Goal: Task Accomplishment & Management: Complete application form

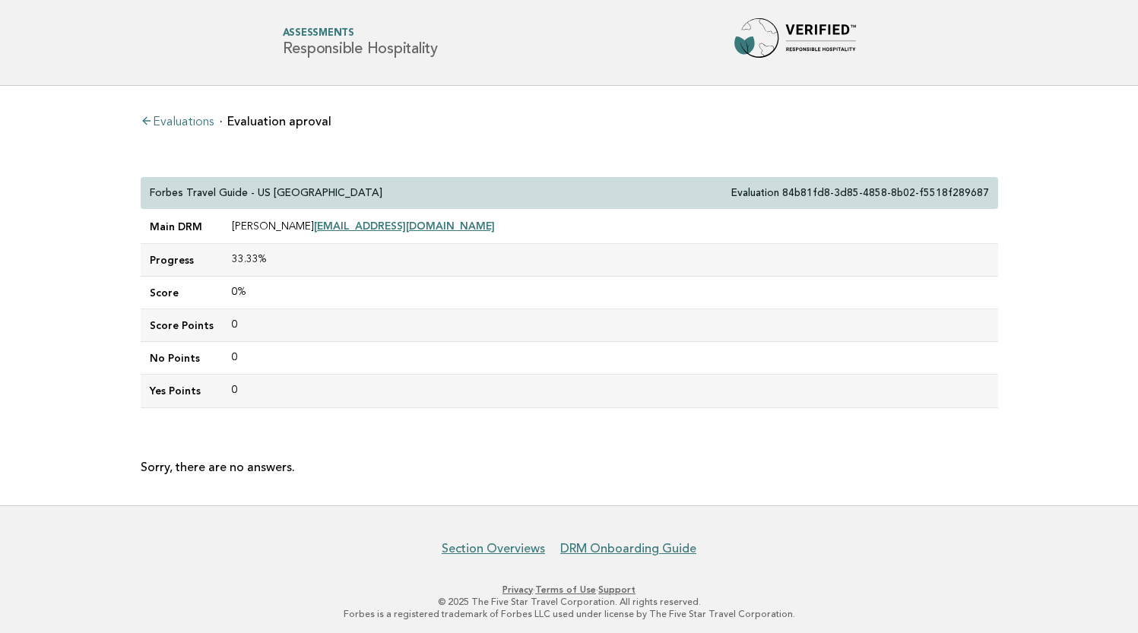
click at [190, 119] on link "Evaluations" at bounding box center [177, 122] width 73 height 12
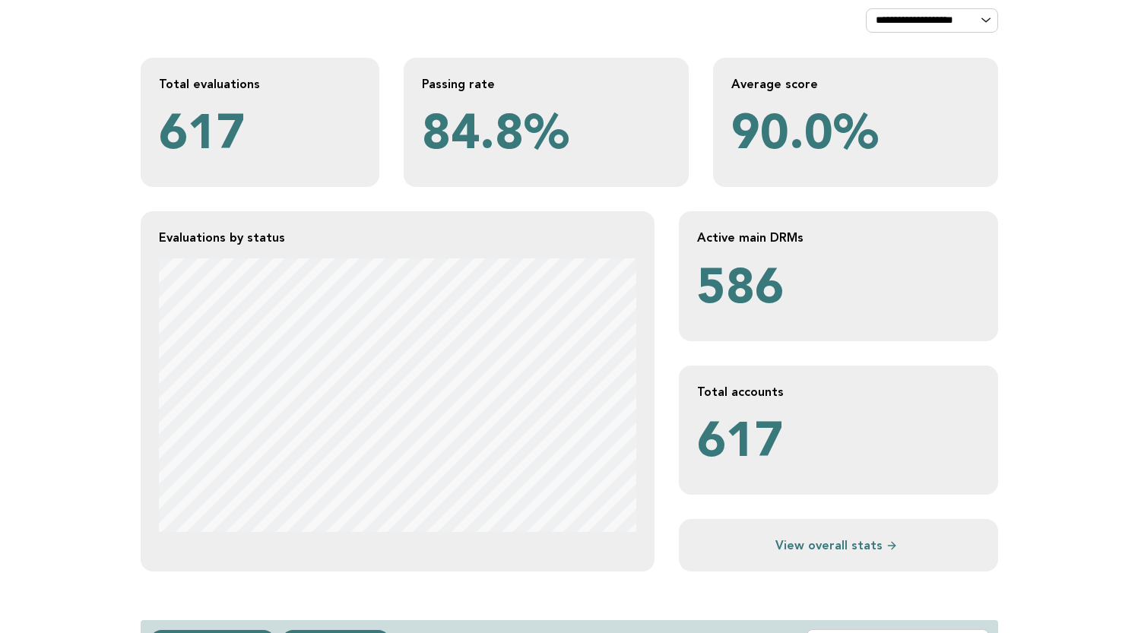
scroll to position [126, 0]
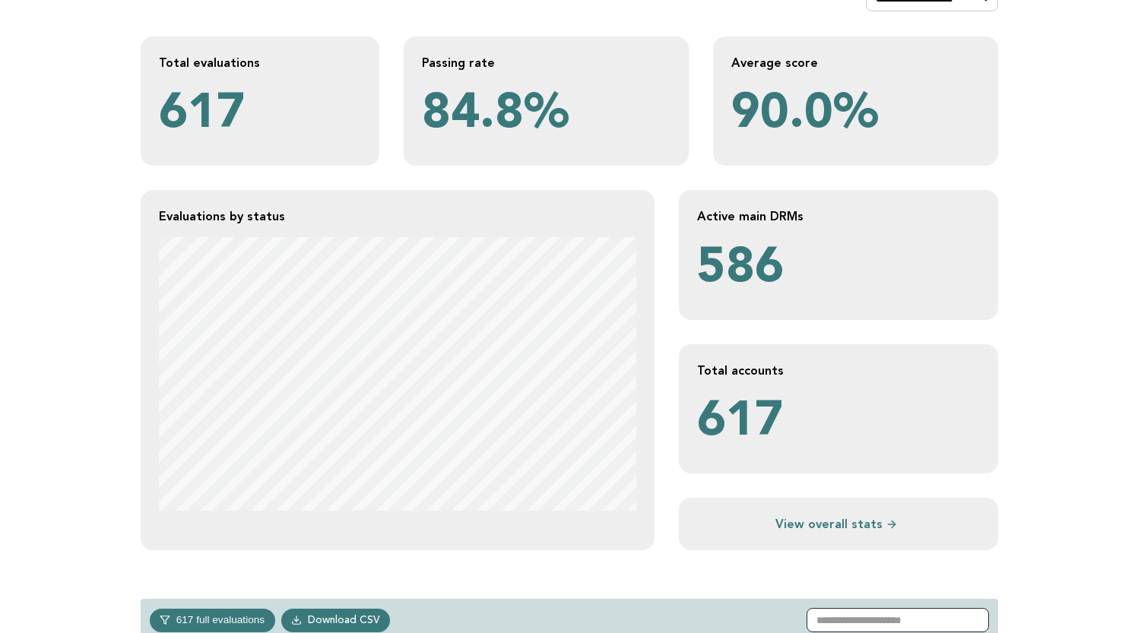
click at [881, 617] on input "text" at bounding box center [898, 620] width 182 height 24
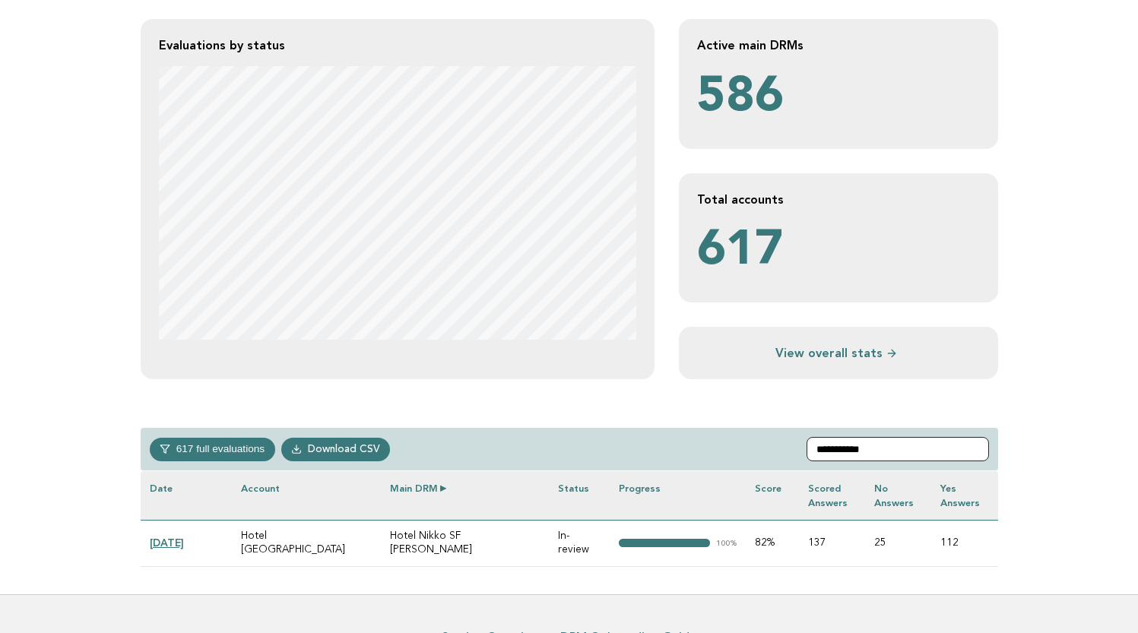
scroll to position [315, 0]
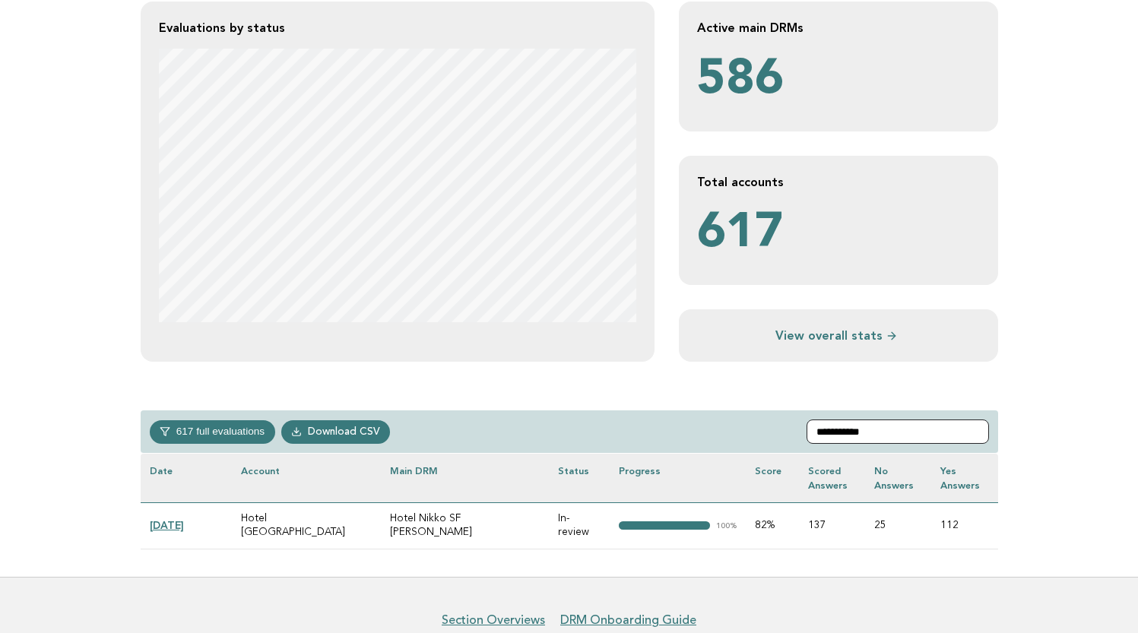
type input "**********"
click at [184, 519] on link "[DATE]" at bounding box center [167, 525] width 34 height 12
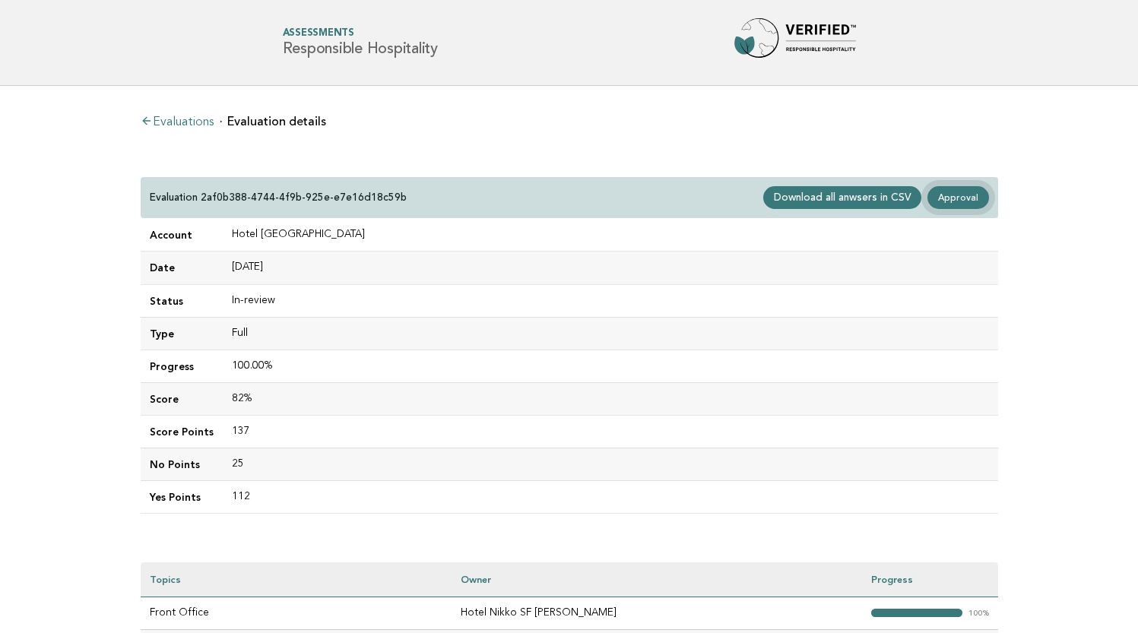
click at [964, 200] on link "Approval" at bounding box center [957, 197] width 61 height 23
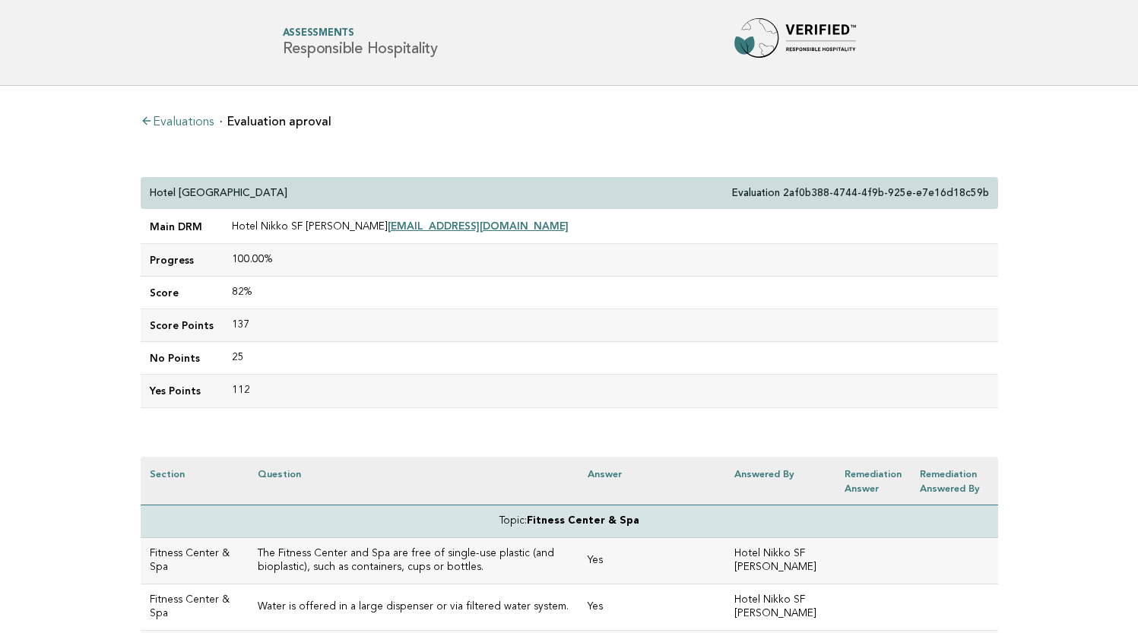
click at [189, 122] on link "Evaluations" at bounding box center [177, 122] width 73 height 12
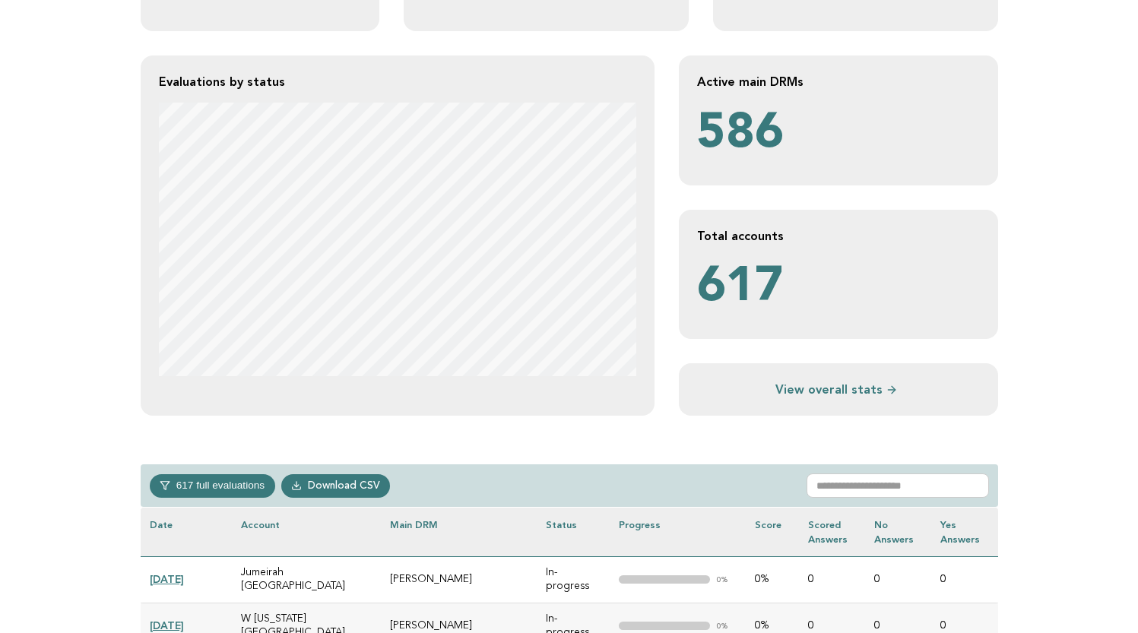
scroll to position [273, 0]
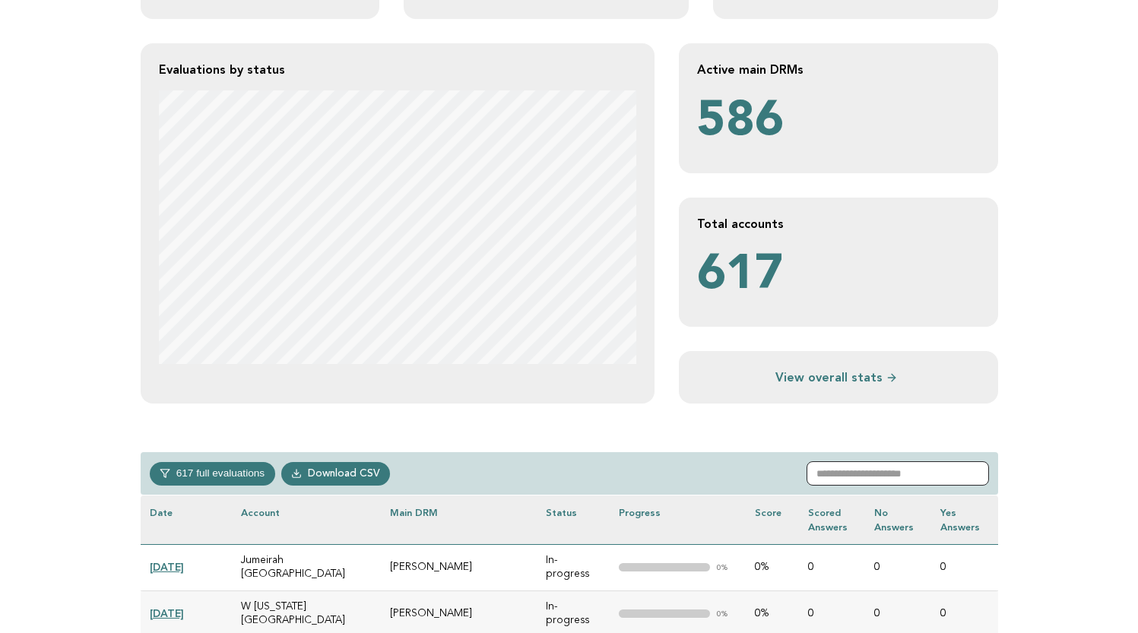
click at [845, 477] on input "text" at bounding box center [898, 473] width 182 height 24
paste input "**********"
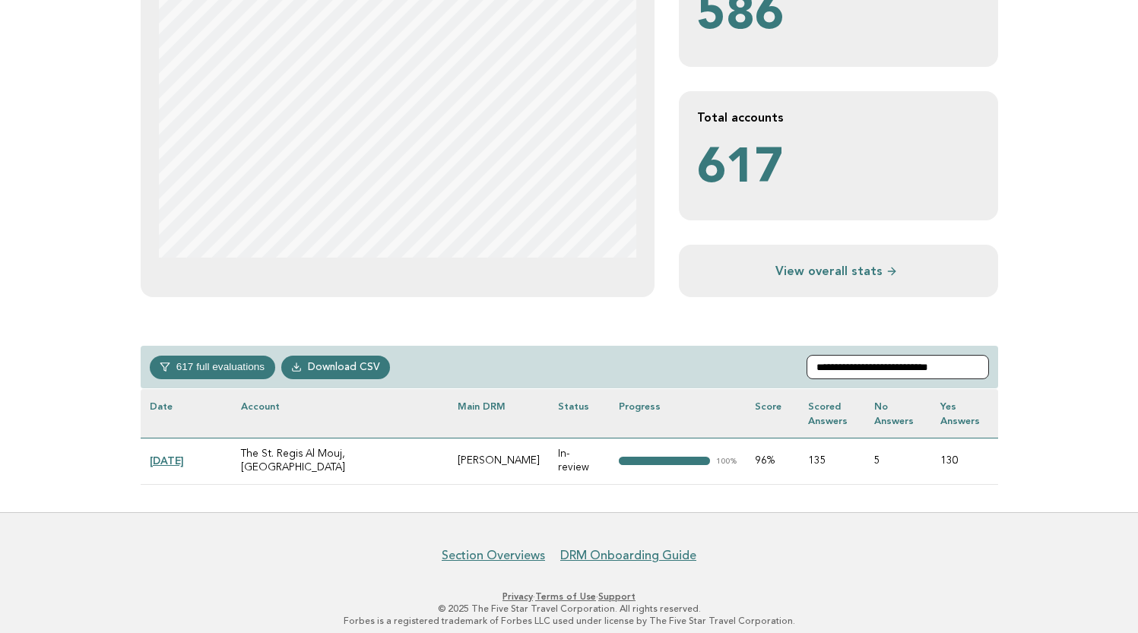
scroll to position [379, 0]
type input "**********"
click at [184, 455] on link "2024-10-22" at bounding box center [167, 461] width 34 height 12
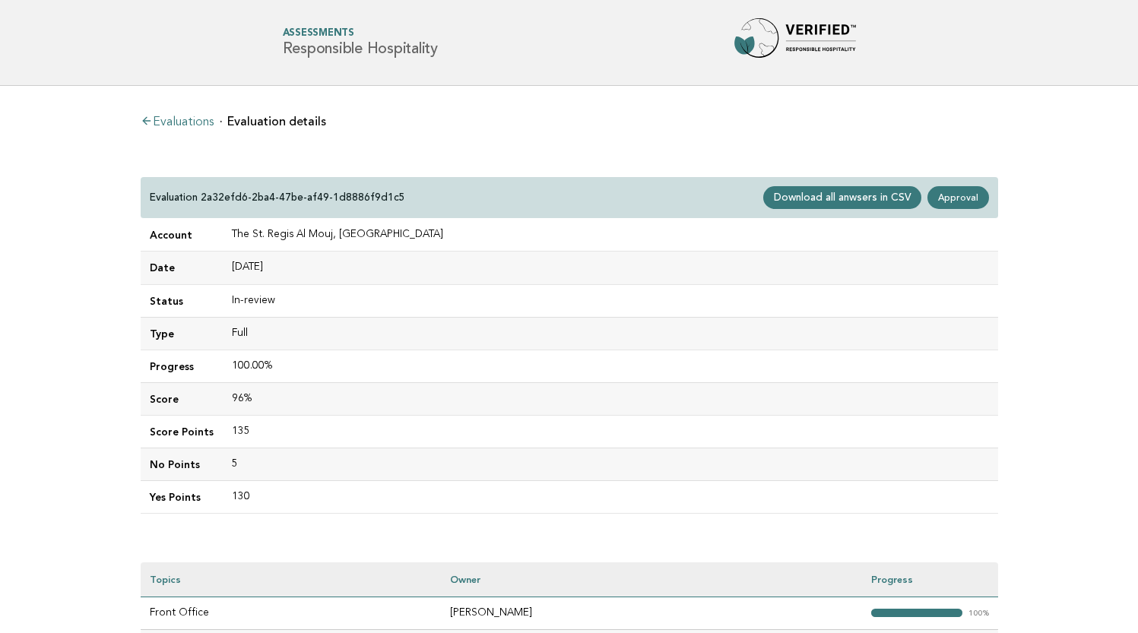
click at [964, 197] on link "Approval" at bounding box center [957, 197] width 61 height 23
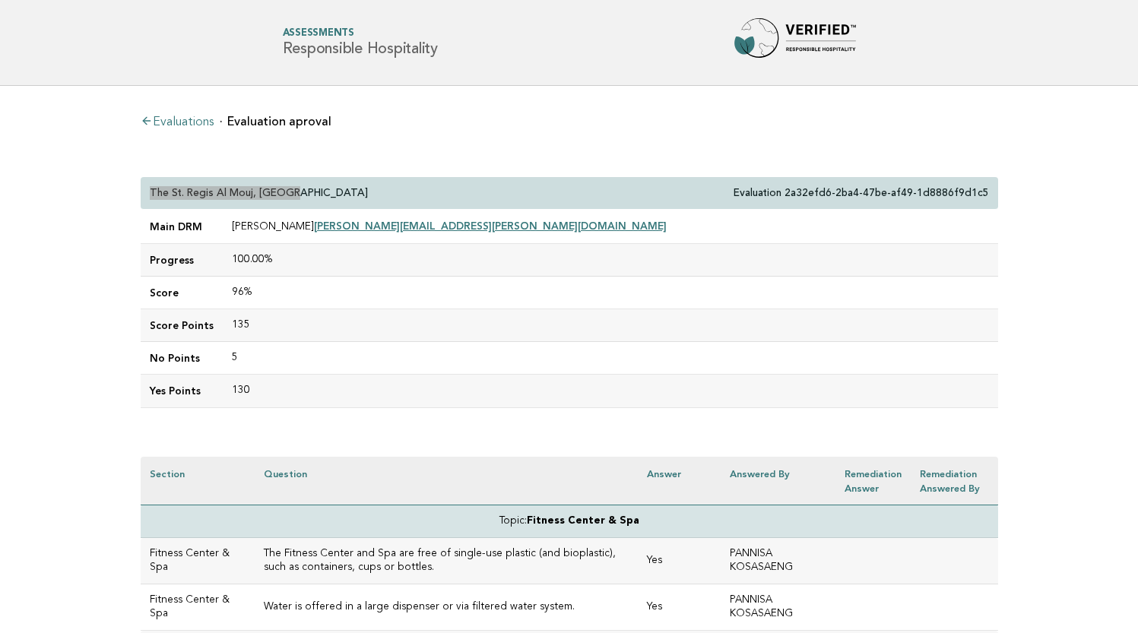
drag, startPoint x: 151, startPoint y: 189, endPoint x: 368, endPoint y: 186, distance: 216.7
click at [398, 186] on div "The [GEOGRAPHIC_DATA], Muscat Evaluation 2a32efd6-2ba4-47be-af49-1d8886f9d1c5" at bounding box center [570, 193] width 858 height 33
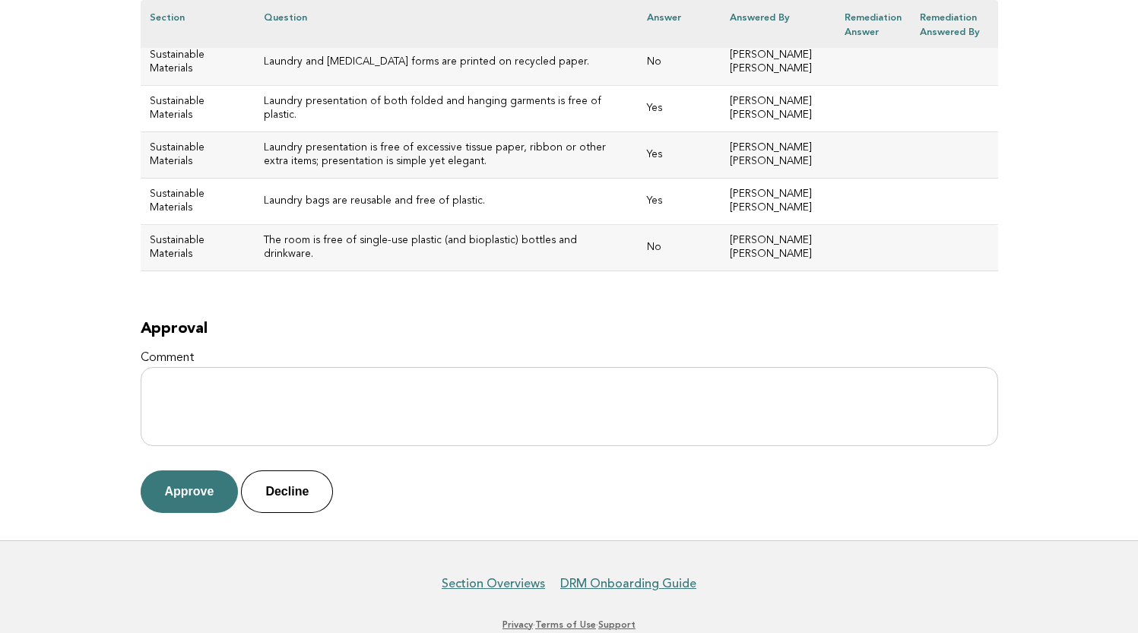
scroll to position [6795, 0]
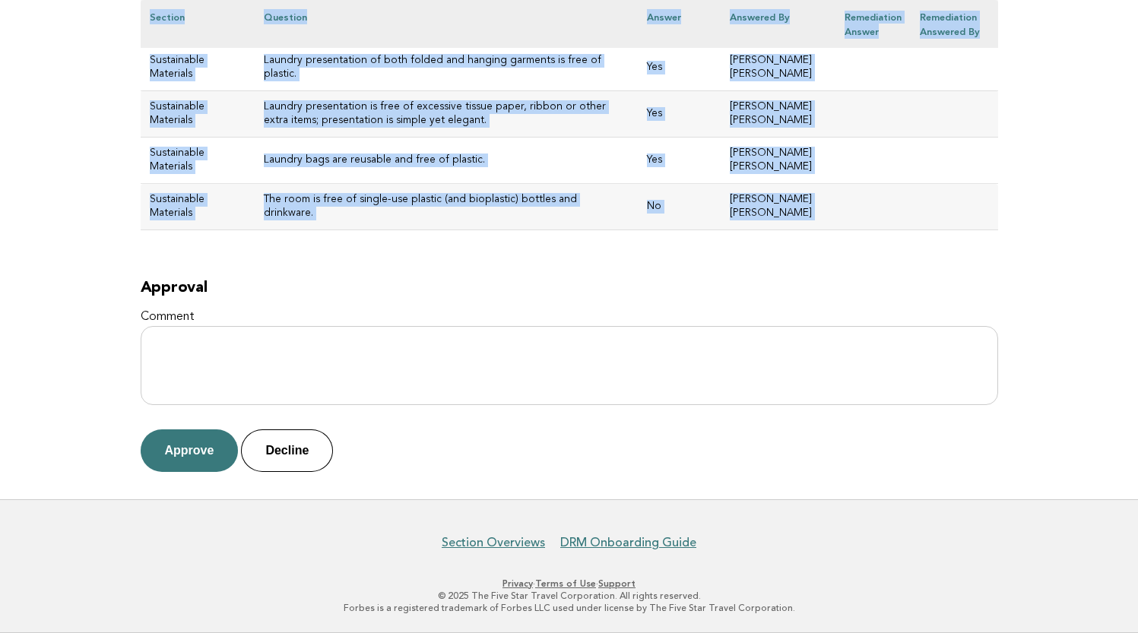
drag, startPoint x: 151, startPoint y: 190, endPoint x: 611, endPoint y: 250, distance: 463.8
copy div "The St. Regis Al Mouj, Muscat Evaluation 2a32efd6-2ba4-47be-af49-1d8886f9d1c5 M…"
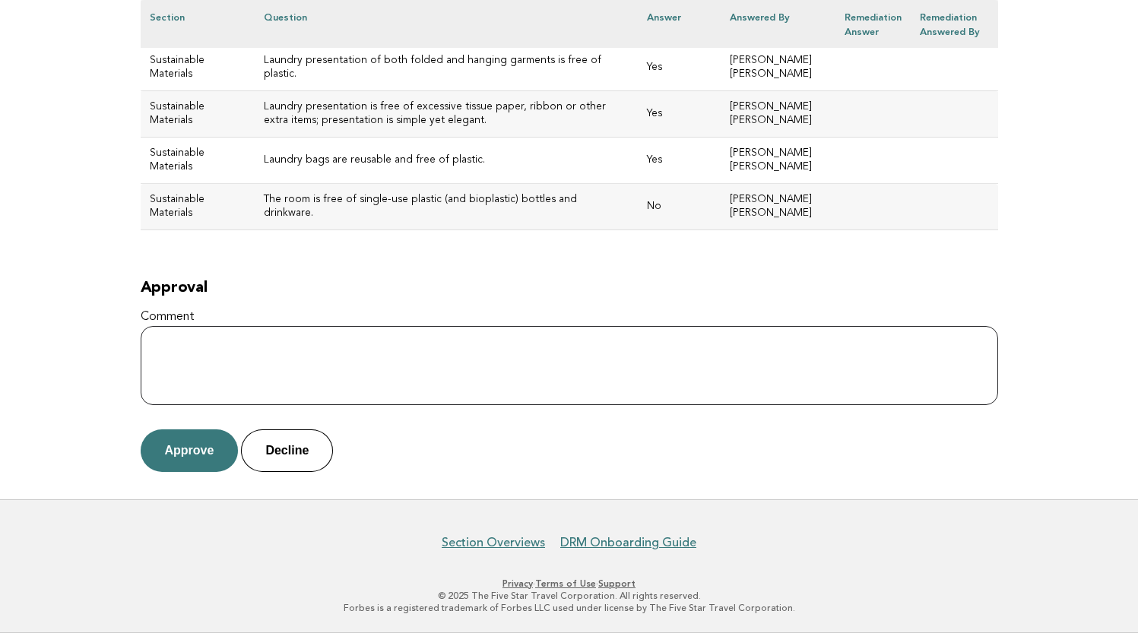
click at [412, 375] on textarea "Comment" at bounding box center [570, 365] width 858 height 79
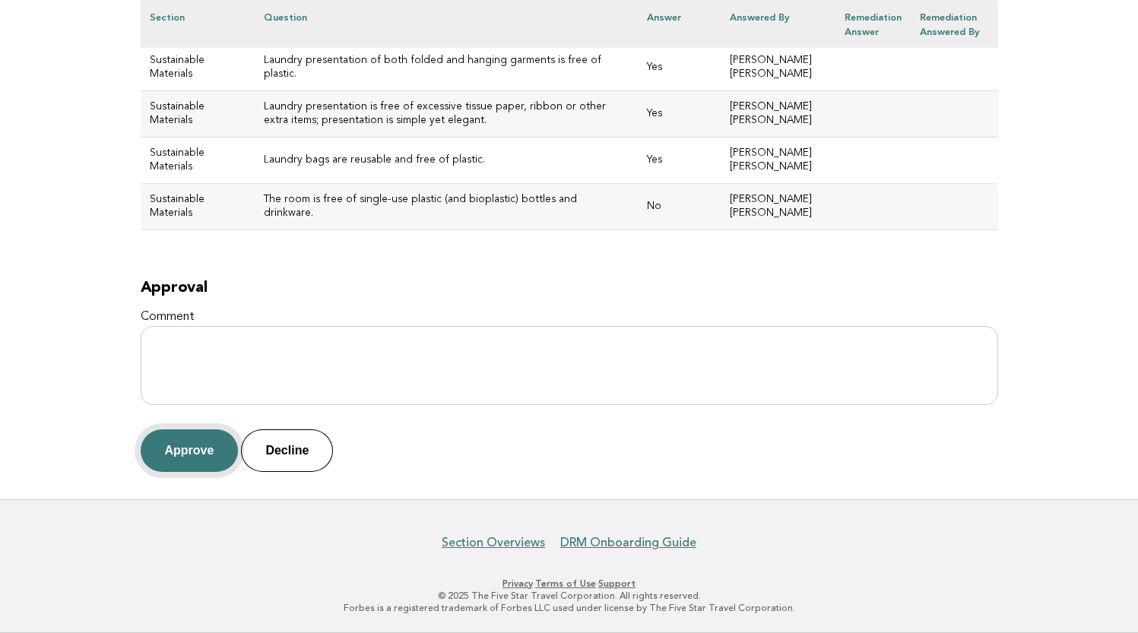
click at [189, 446] on button "Approve" at bounding box center [190, 451] width 98 height 43
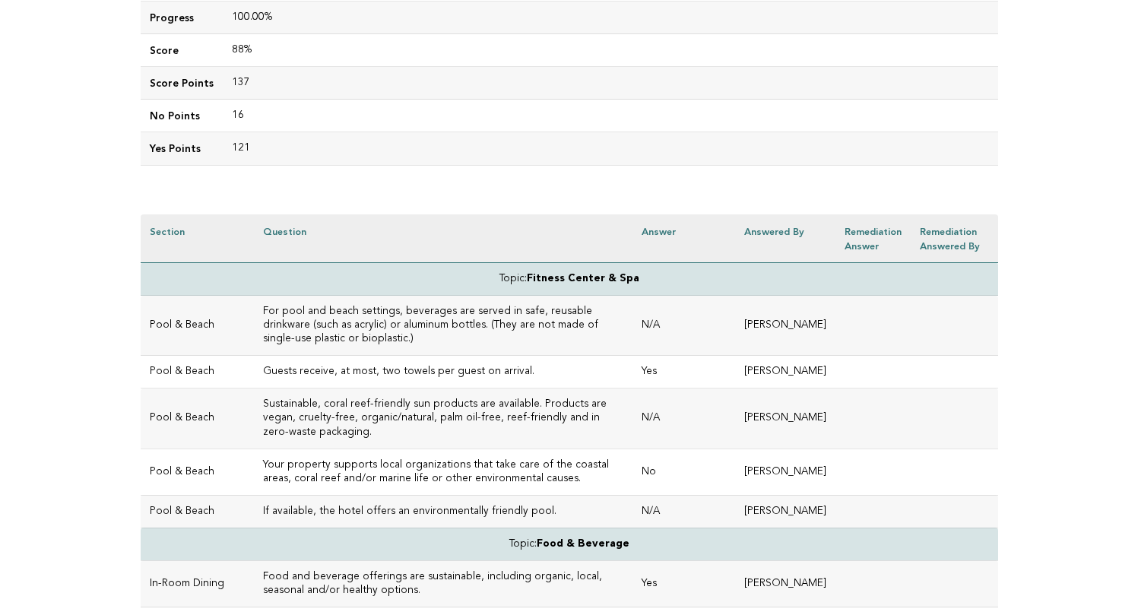
scroll to position [224, 0]
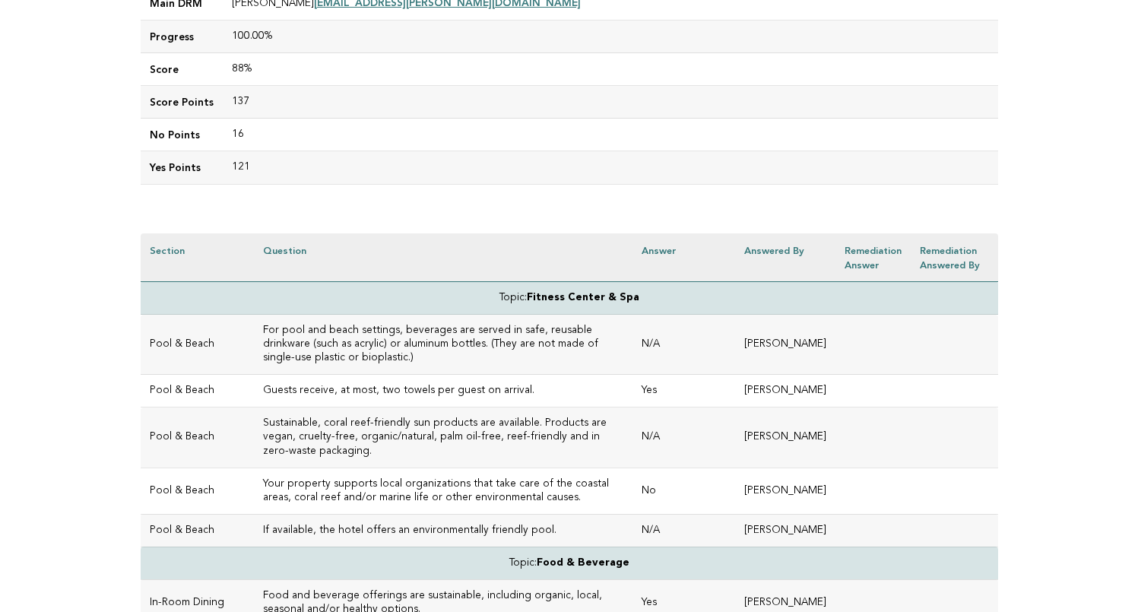
click at [399, 344] on h3 "For pool and beach settings, beverages are served in safe, reusable drinkware (…" at bounding box center [443, 344] width 360 height 41
click at [508, 384] on h3 "Guests receive, at most, two towels per guest on arrival." at bounding box center [443, 391] width 360 height 14
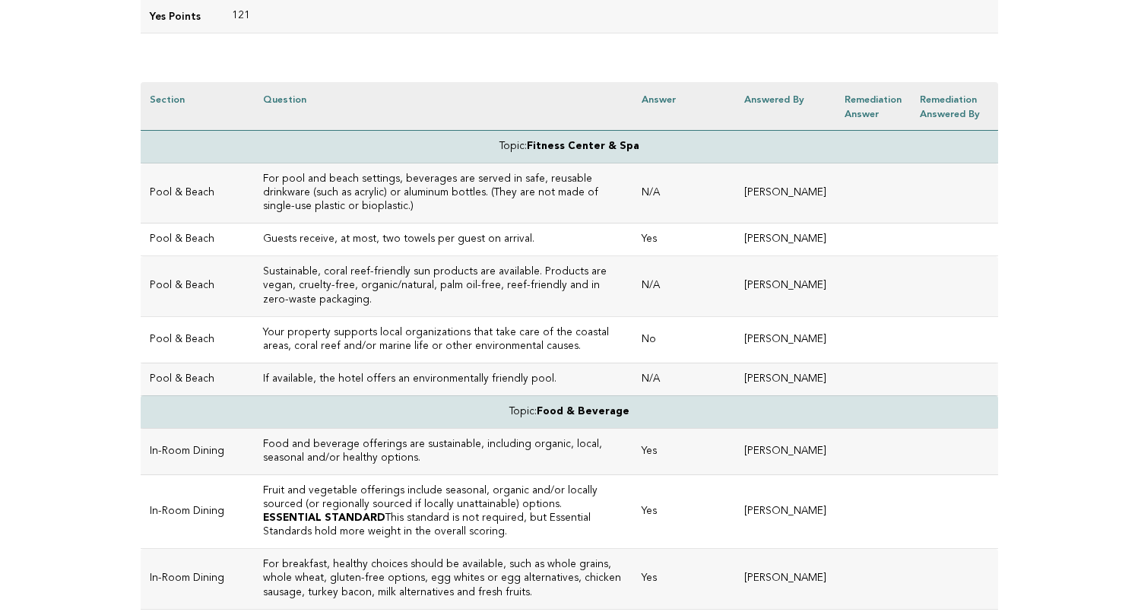
scroll to position [369, 0]
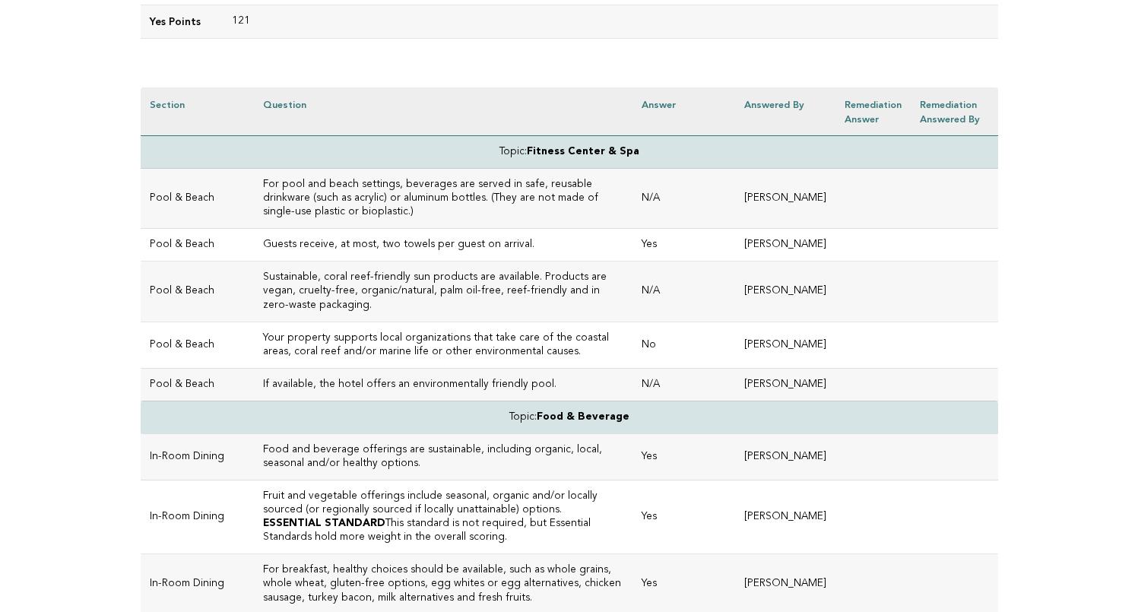
click at [505, 238] on h3 "Guests receive, at most, two towels per guest on arrival." at bounding box center [443, 245] width 360 height 14
click at [350, 277] on h3 "Sustainable, coral reef-friendly sun products are available. Products are vegan…" at bounding box center [443, 291] width 360 height 41
click at [470, 337] on h3 "Your property supports local organizations that take care of the coastal areas,…" at bounding box center [443, 344] width 360 height 27
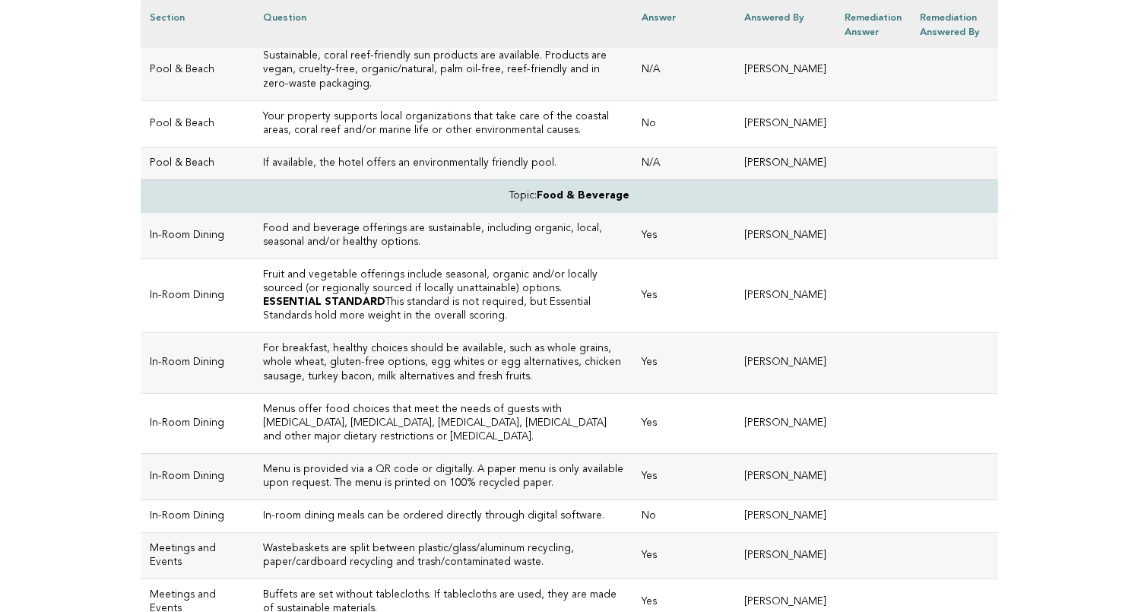
scroll to position [591, 0]
click at [412, 247] on h3 "Food and beverage offerings are sustainable, including organic, local, seasonal…" at bounding box center [443, 234] width 360 height 27
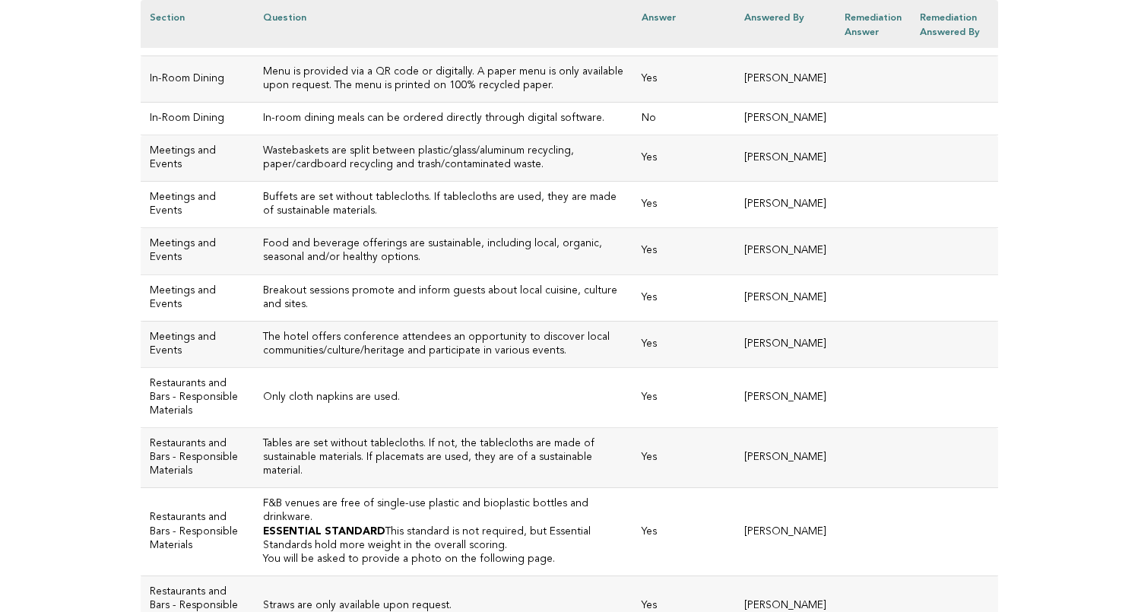
scroll to position [992, 0]
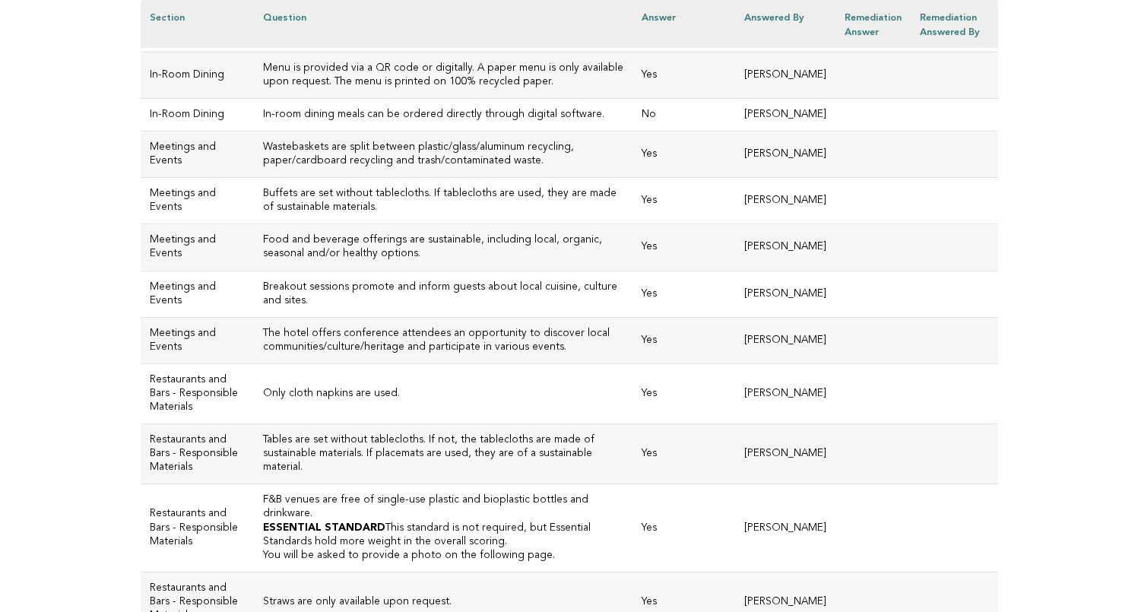
click at [281, 168] on h3 "Wastebaskets are split between plastic/glass/aluminum recycling, paper/cardboar…" at bounding box center [443, 154] width 360 height 27
click at [299, 89] on h3 "Menu is provided via a QR code or digitally. A paper menu is only available upo…" at bounding box center [443, 75] width 360 height 27
click at [306, 122] on h3 "In-room dining meals can be ordered directly through digital software." at bounding box center [443, 115] width 360 height 14
click at [374, 122] on h3 "In-room dining meals can be ordered directly through digital software." at bounding box center [443, 115] width 360 height 14
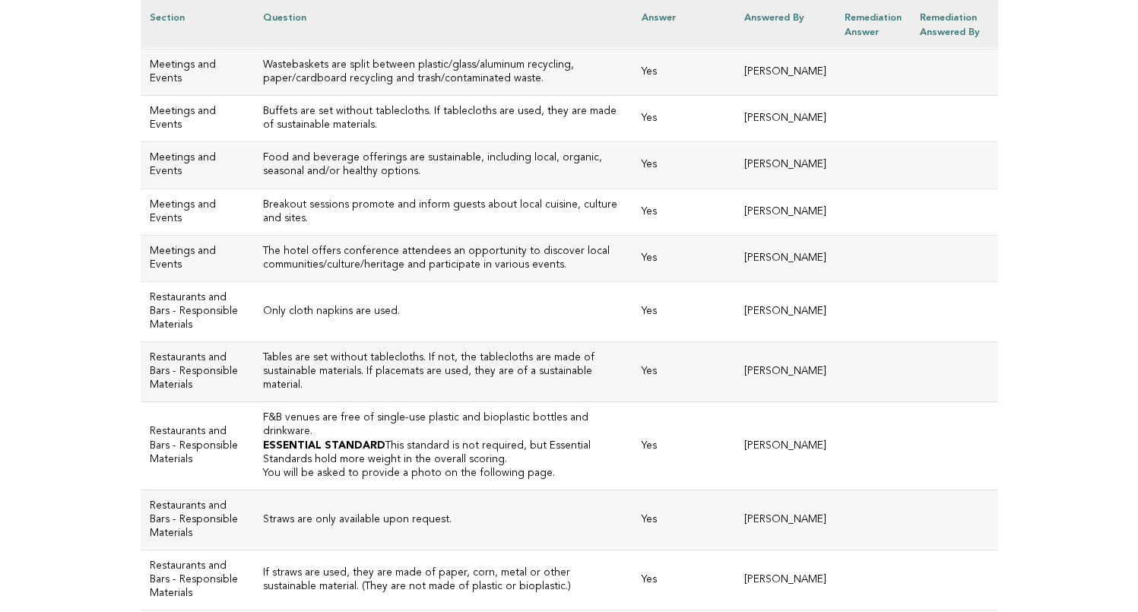
scroll to position [1076, 0]
click at [308, 131] on h3 "Buffets are set without tablecloths. If tablecloths are used, they are made of …" at bounding box center [443, 116] width 360 height 27
click at [327, 177] on h3 "Food and beverage offerings are sustainable, including local, organic, seasonal…" at bounding box center [443, 163] width 360 height 27
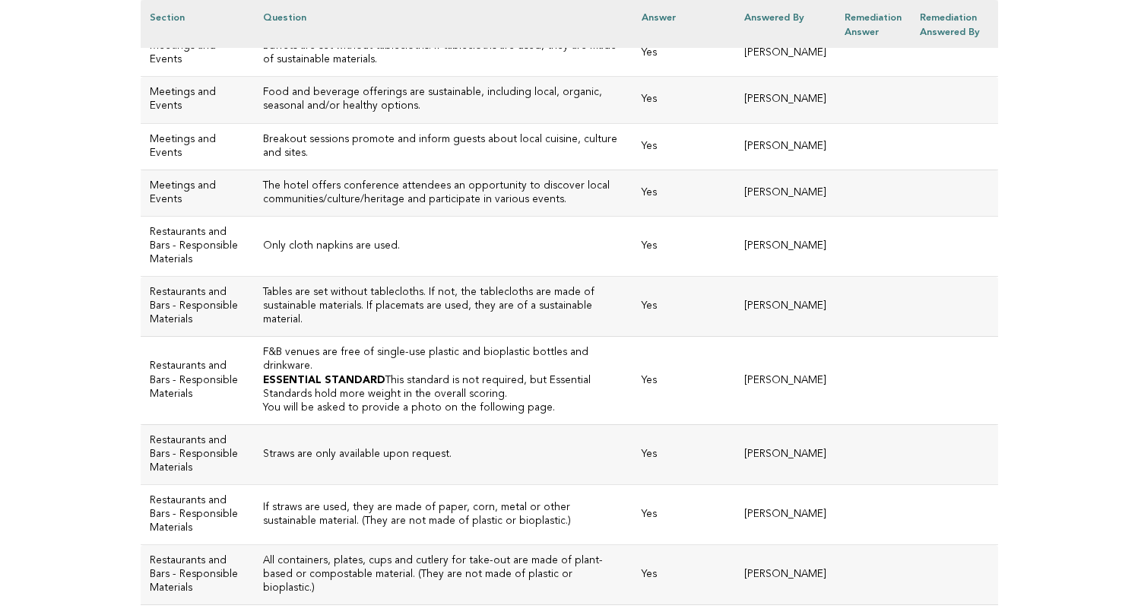
scroll to position [1147, 0]
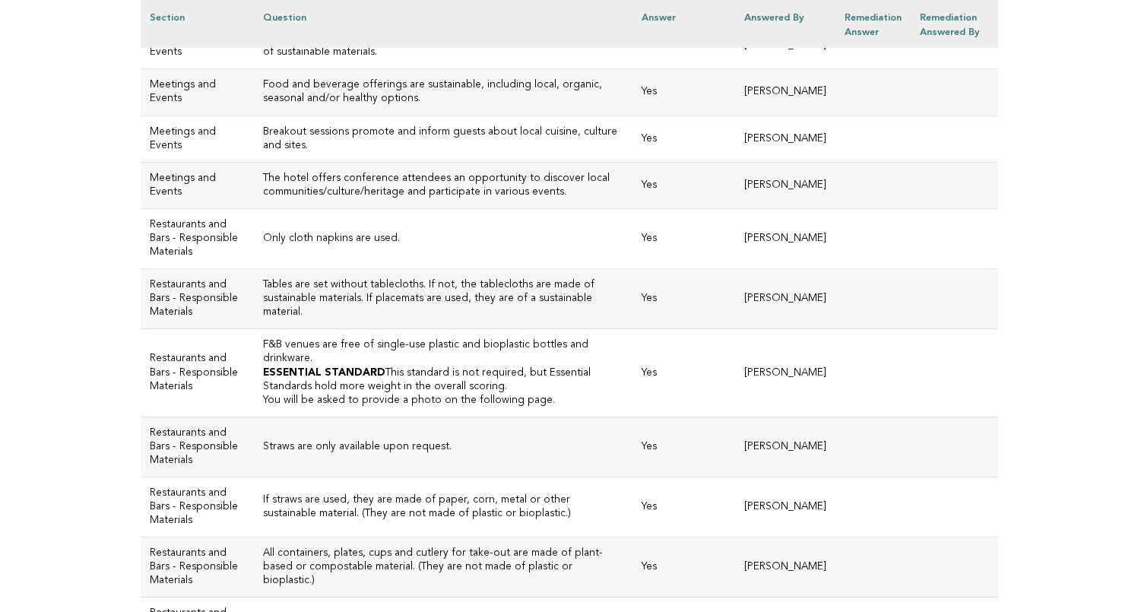
click at [327, 153] on h3 "Breakout sessions promote and inform guests about local cuisine, culture and si…" at bounding box center [443, 138] width 360 height 27
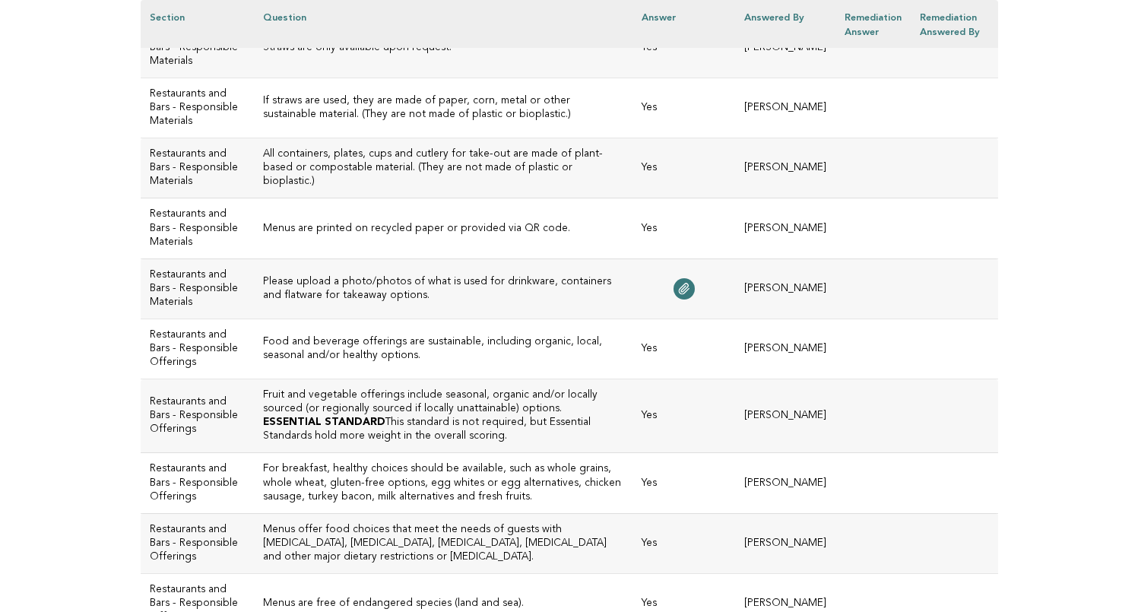
scroll to position [1563, 0]
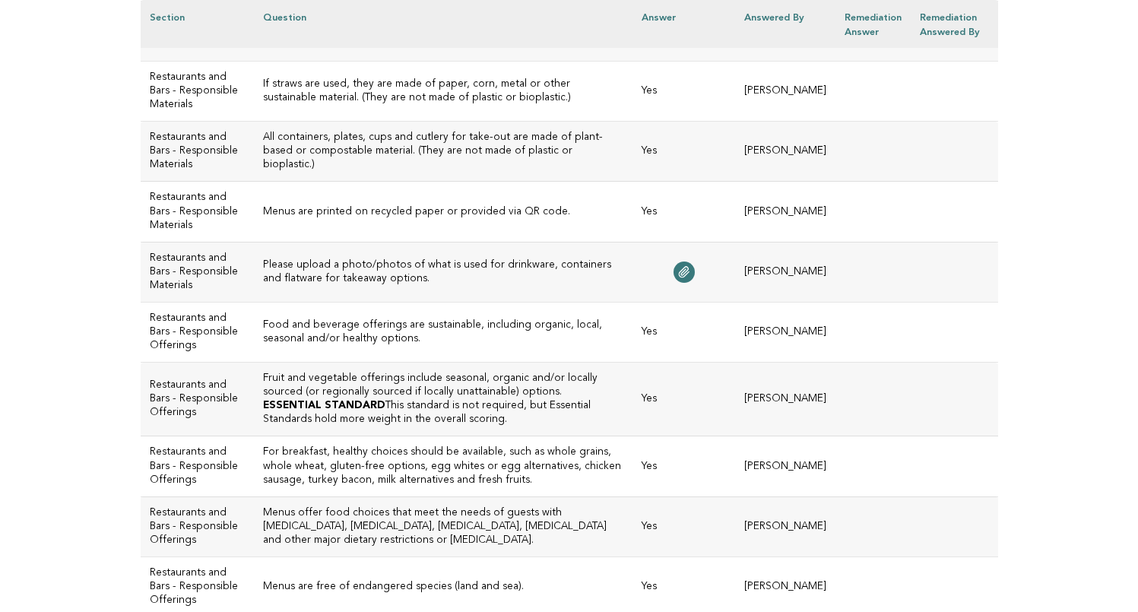
click at [376, 38] on h3 "Straws are only available upon request." at bounding box center [443, 31] width 360 height 14
click at [367, 121] on td "If straws are used, they are made of paper, corn, metal or other sustainable ma…" at bounding box center [443, 91] width 379 height 60
click at [368, 172] on h3 "All containers, plates, cups and cutlery for take-out are made of plant-based o…" at bounding box center [443, 151] width 360 height 41
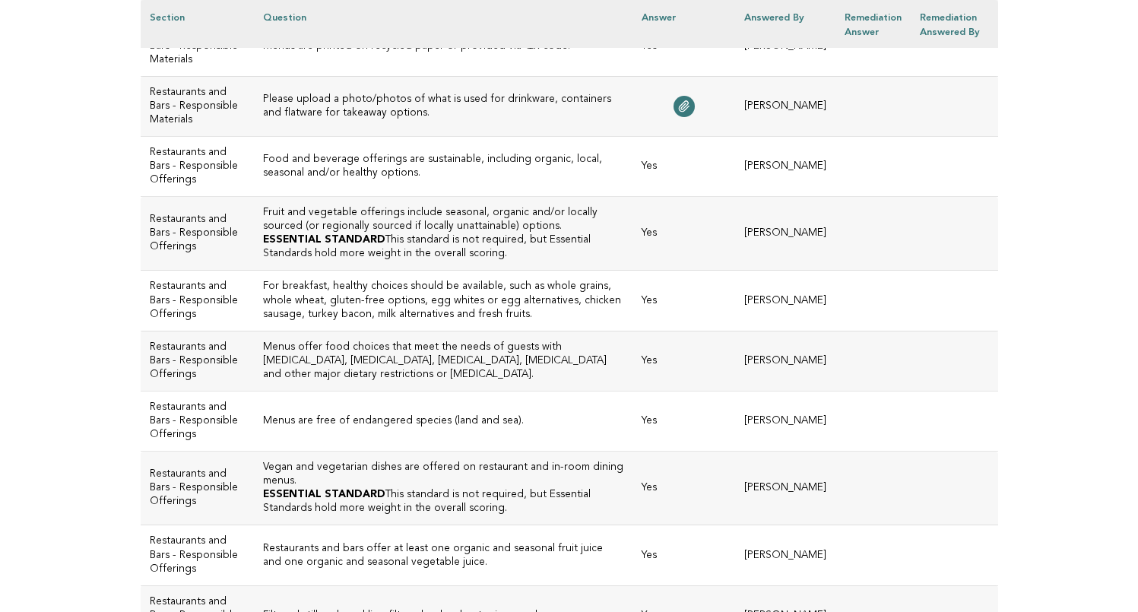
scroll to position [1730, 0]
click at [332, 52] on h3 "Menus are printed on recycled paper or provided via QR code." at bounding box center [443, 45] width 360 height 14
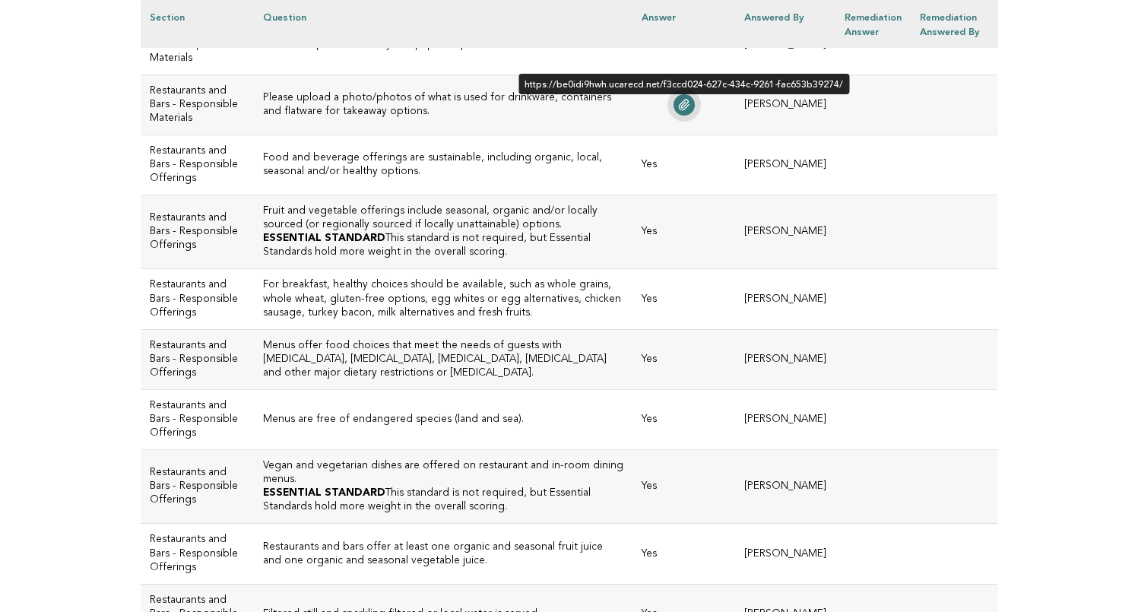
click at [695, 116] on link at bounding box center [684, 104] width 21 height 21
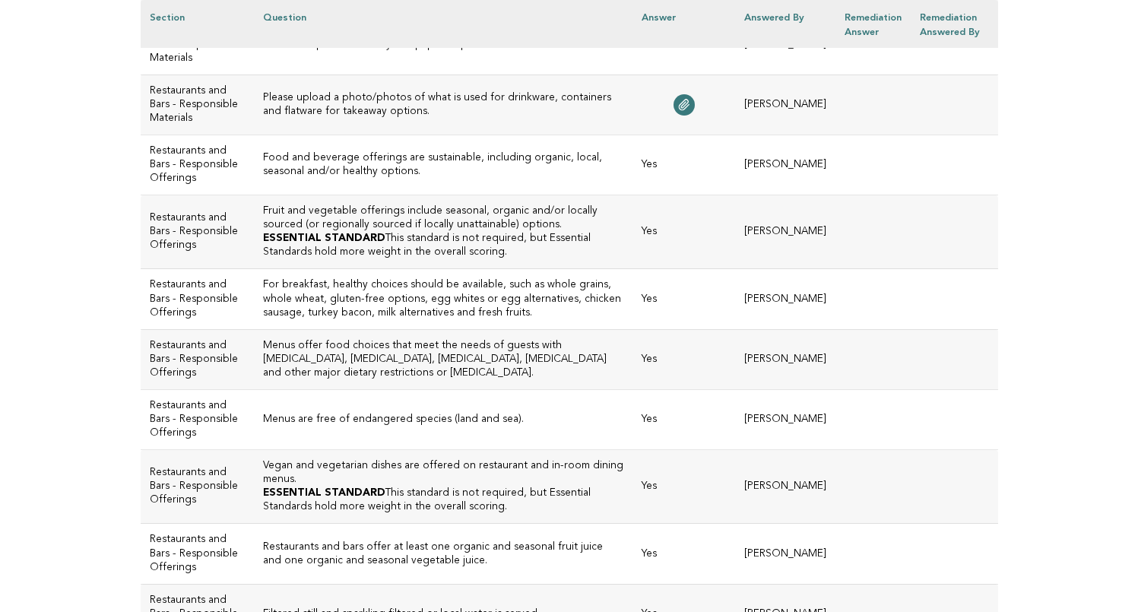
click at [333, 119] on h3 "Please upload a photo/photos of what is used for drinkware, containers and flat…" at bounding box center [443, 104] width 360 height 27
click at [325, 119] on h3 "Please upload a photo/photos of what is used for drinkware, containers and flat…" at bounding box center [443, 104] width 360 height 27
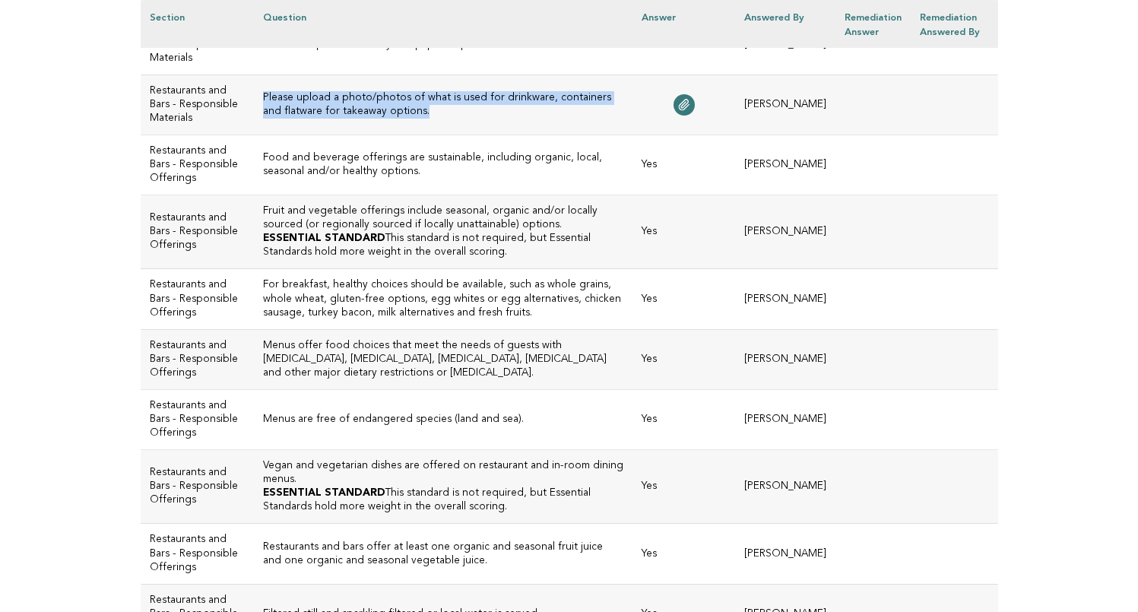
drag, startPoint x: 323, startPoint y: 302, endPoint x: 238, endPoint y: 290, distance: 85.9
click at [254, 135] on td "Please upload a photo/photos of what is used for drinkware, containers and flat…" at bounding box center [443, 105] width 379 height 60
copy h3 "Please upload a photo/photos of what is used for drinkware, containers and flat…"
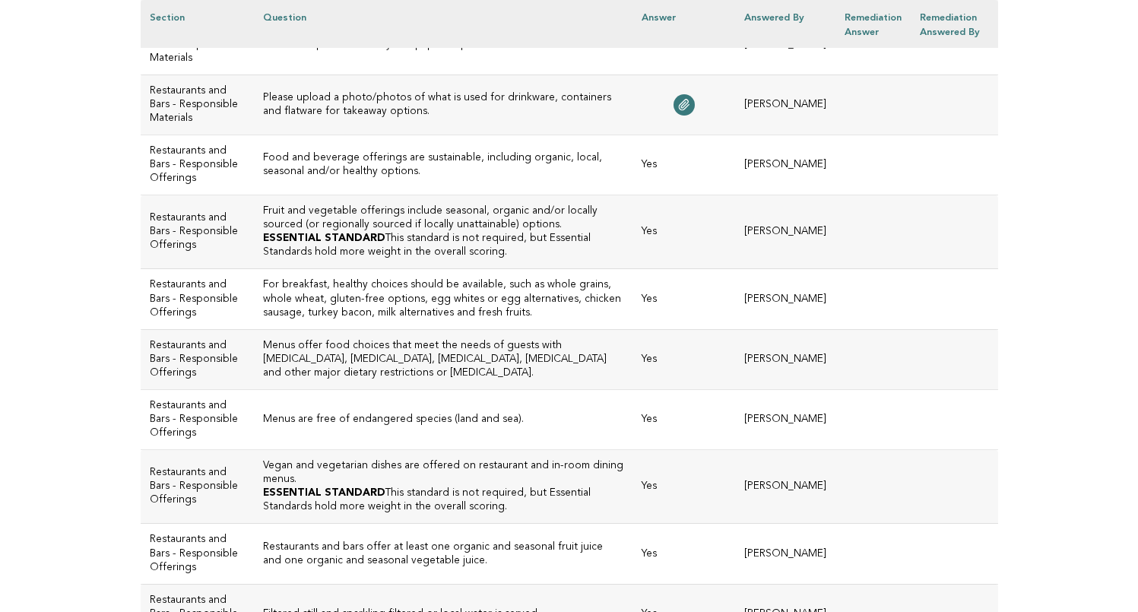
click at [471, 179] on h3 "Food and beverage offerings are sustainable, including organic, local, seasonal…" at bounding box center [443, 164] width 360 height 27
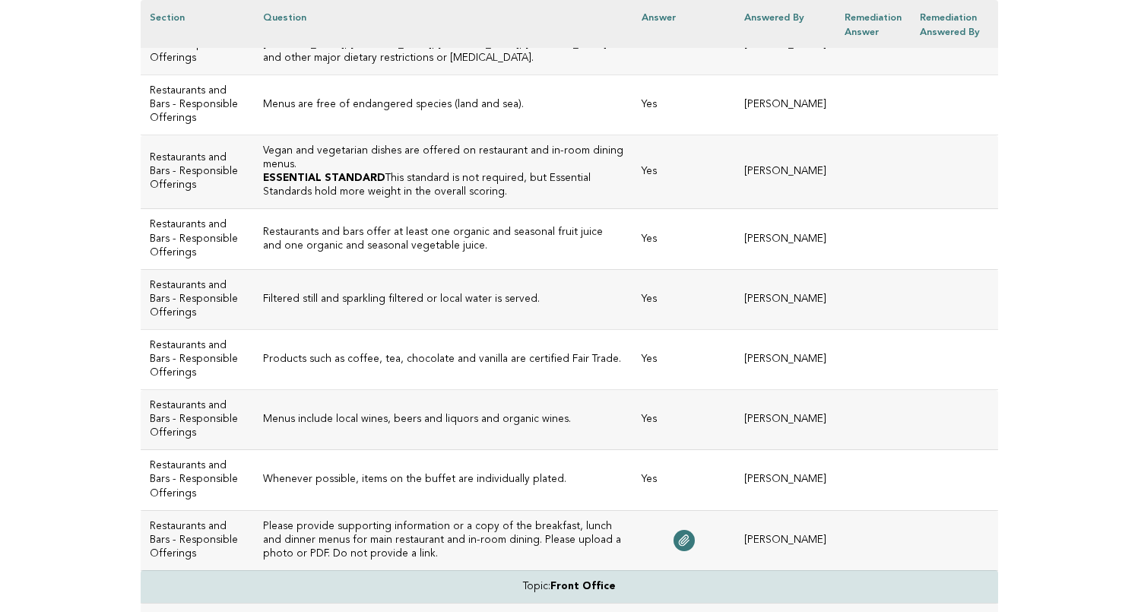
scroll to position [2054, 0]
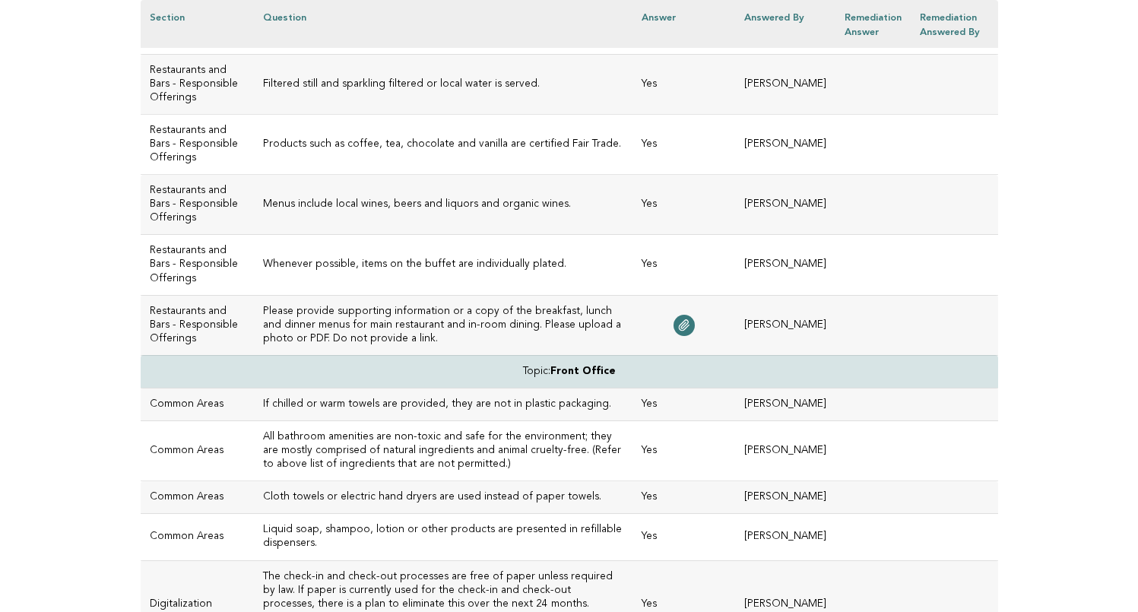
scroll to position [2266, 0]
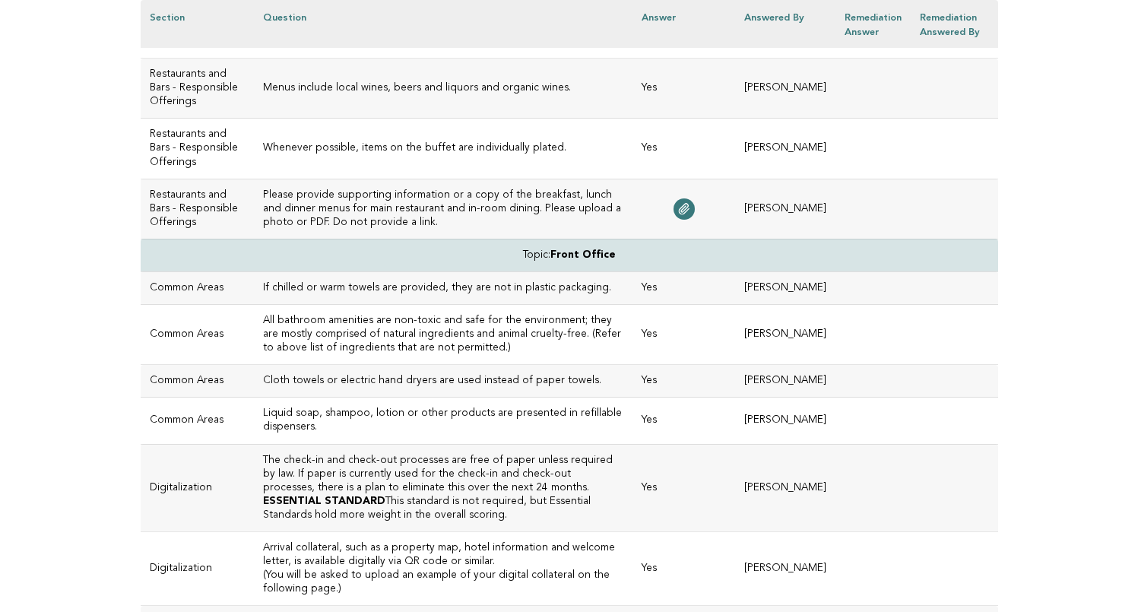
scroll to position [2379, 0]
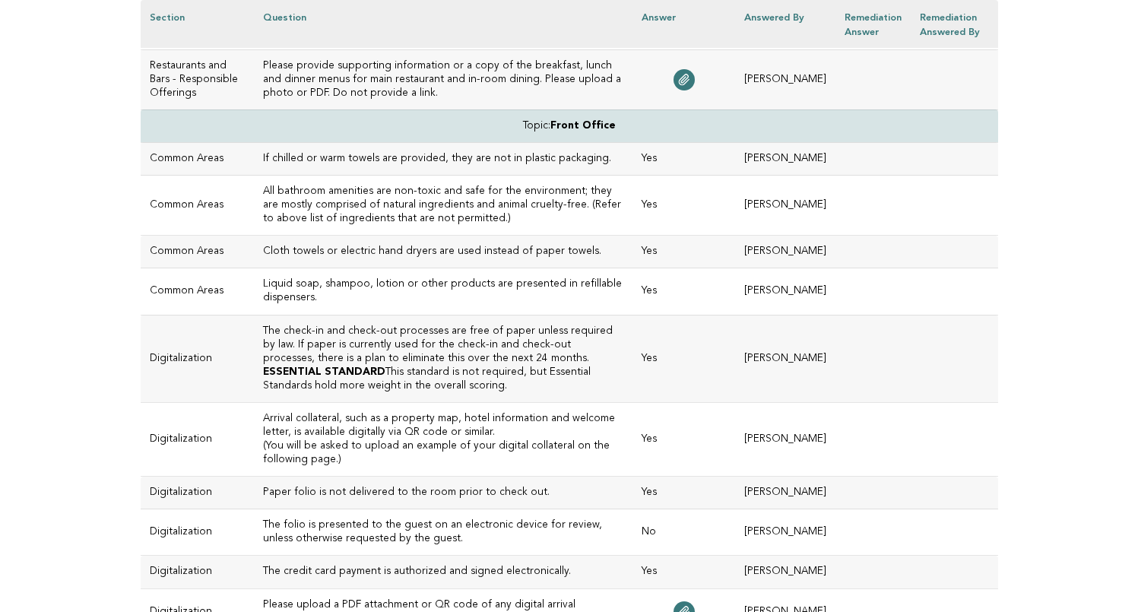
scroll to position [2506, 0]
drag, startPoint x: 512, startPoint y: 111, endPoint x: 246, endPoint y: 103, distance: 266.2
copy h3 "Filtered still and sparkling filtered or local water is served."
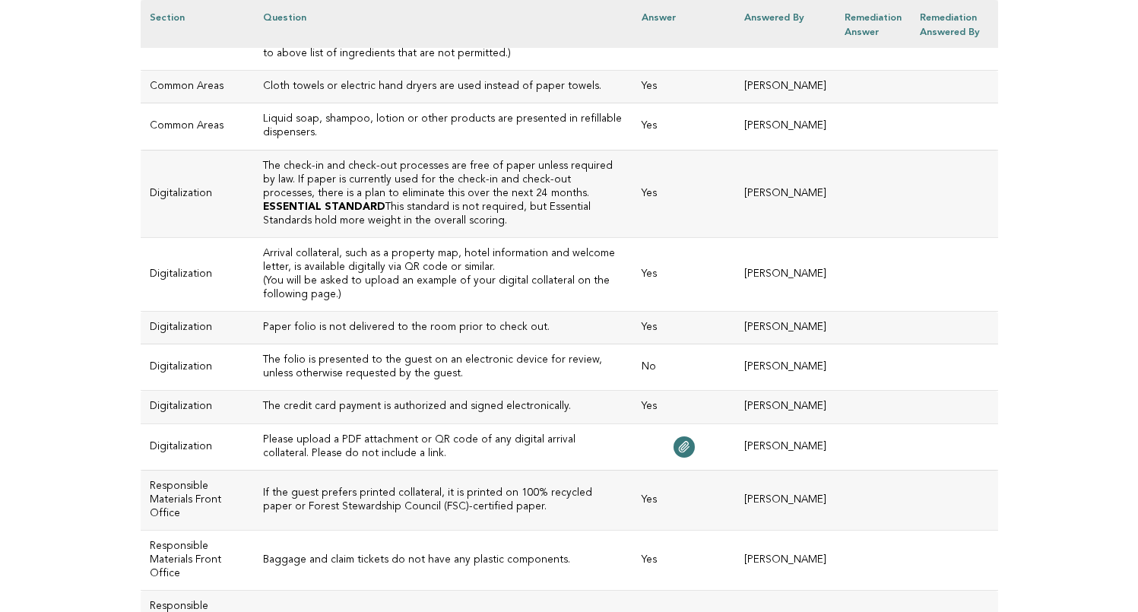
scroll to position [2676, 0]
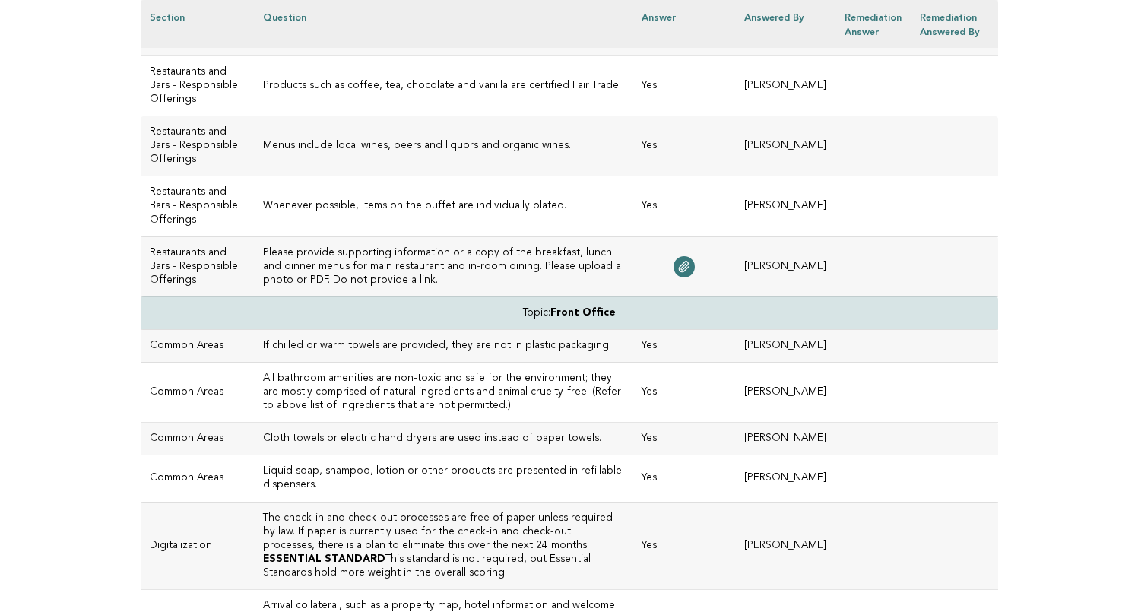
scroll to position [2307, 0]
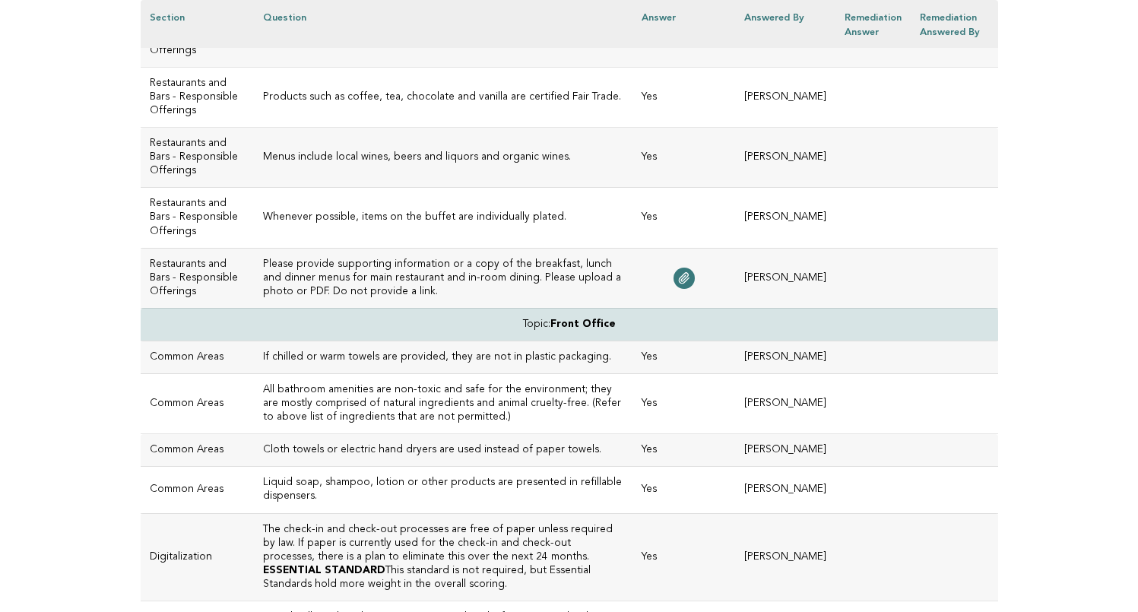
drag, startPoint x: 407, startPoint y: 173, endPoint x: 232, endPoint y: 147, distance: 176.9
copy td "Vegan and vegetarian dishes are offered on restaurant and in-room dining menus.…"
click at [334, 44] on h3 "Filtered still and sparkling filtered or local water is served." at bounding box center [443, 37] width 360 height 14
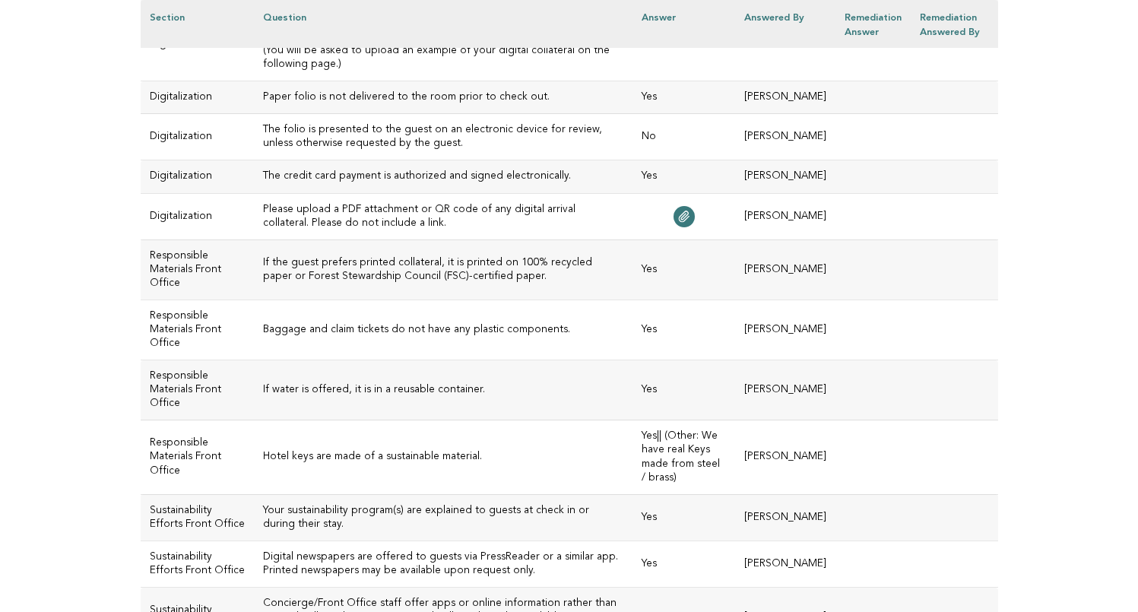
scroll to position [2899, 0]
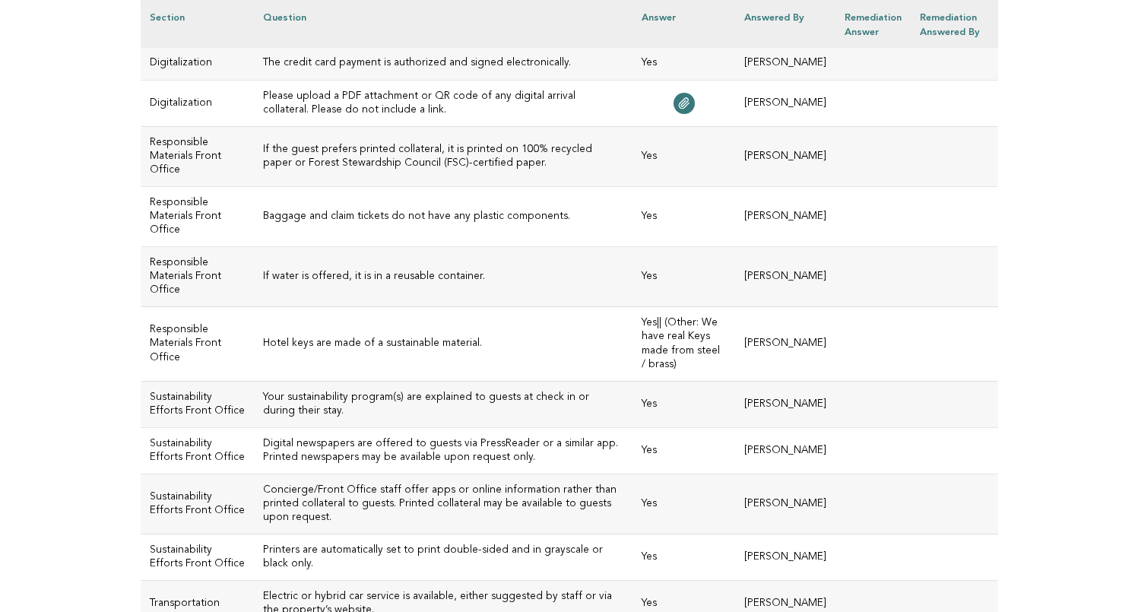
scroll to position [3023, 0]
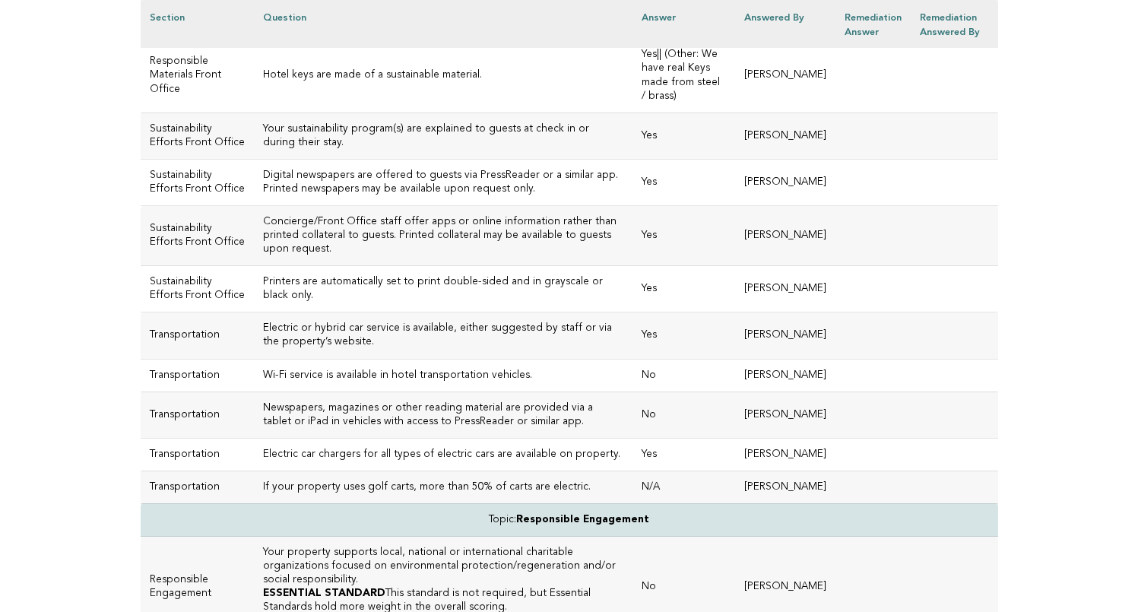
scroll to position [3291, 0]
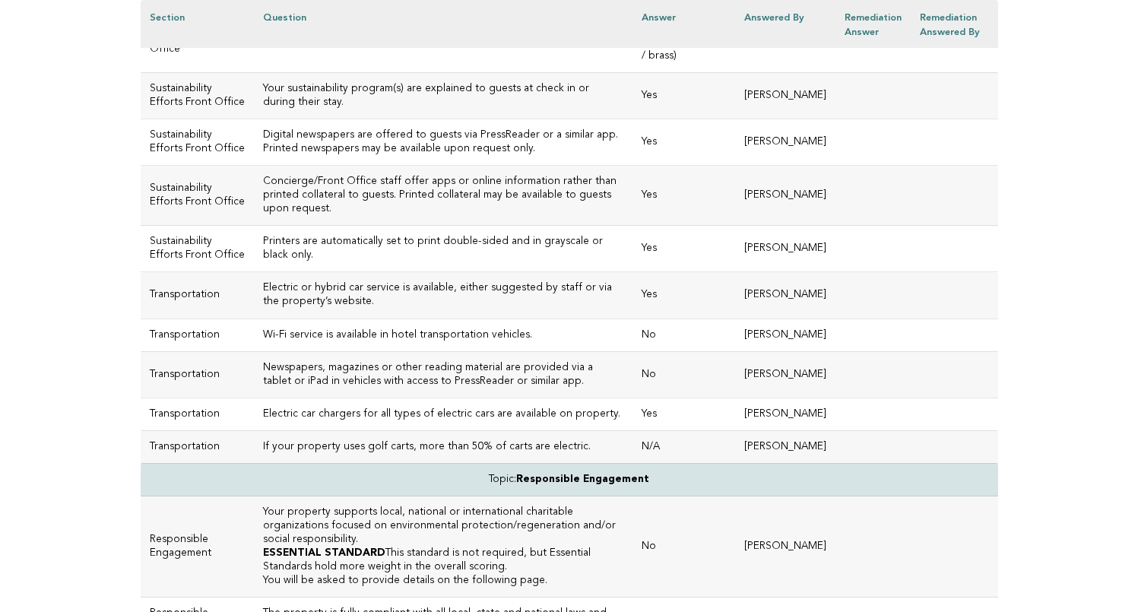
scroll to position [3329, 0]
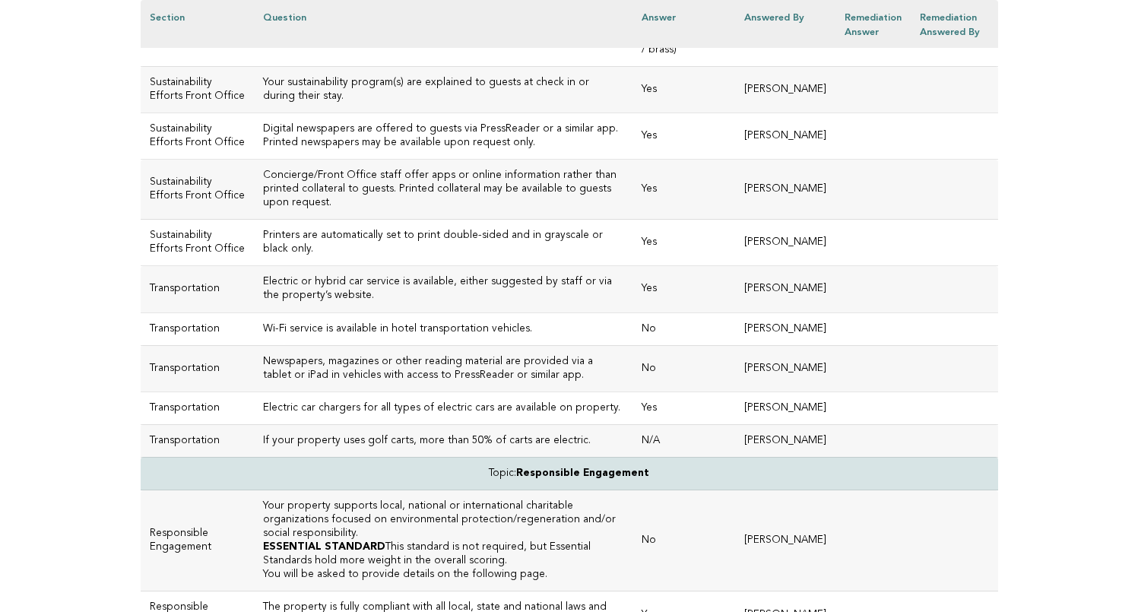
drag, startPoint x: 351, startPoint y: 139, endPoint x: 237, endPoint y: 122, distance: 115.4
copy h3 "The folio is presented to the guest on an electronic device for review, unless …"
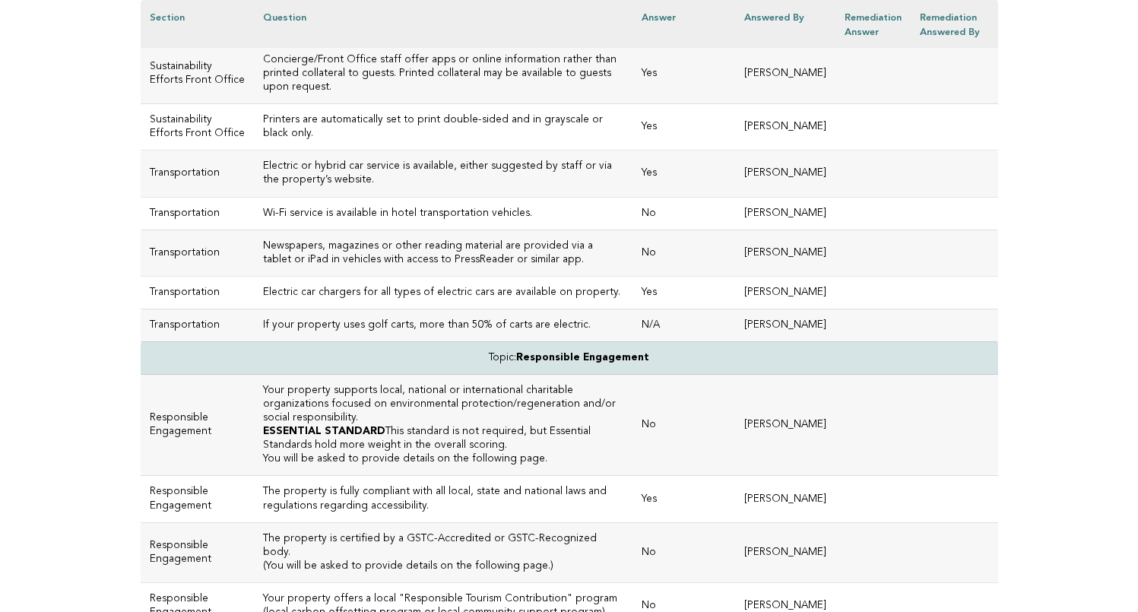
scroll to position [3447, 0]
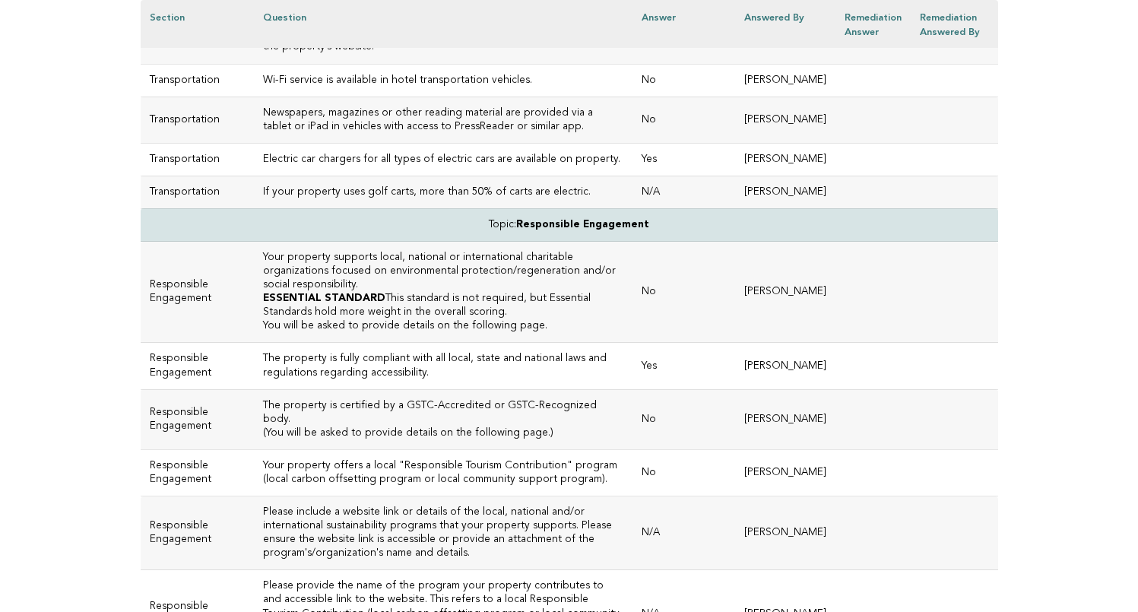
scroll to position [3578, 0]
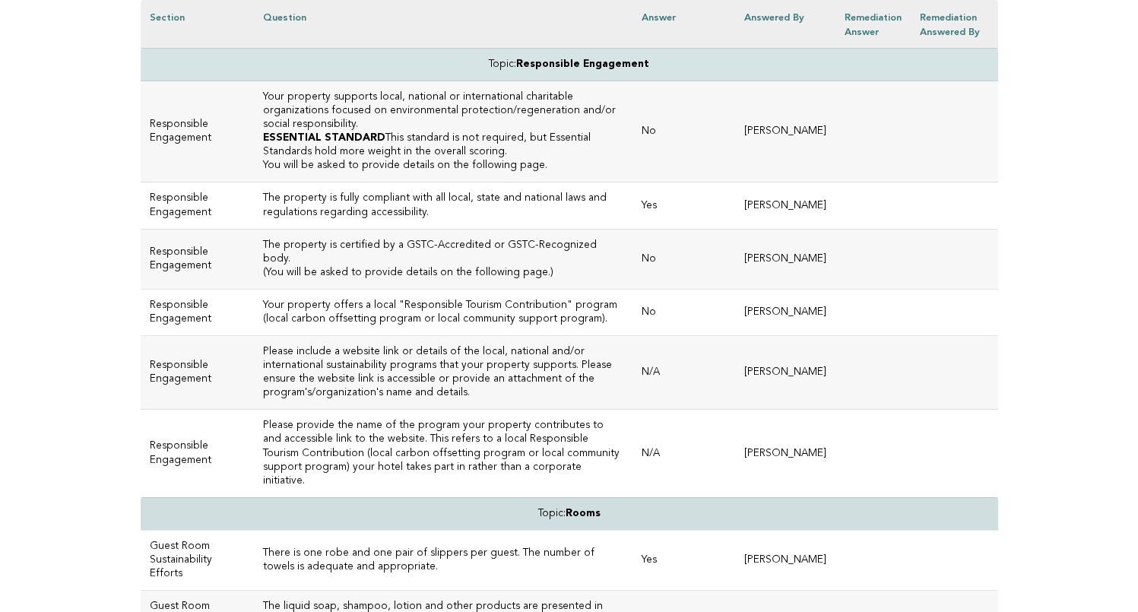
scroll to position [3739, 0]
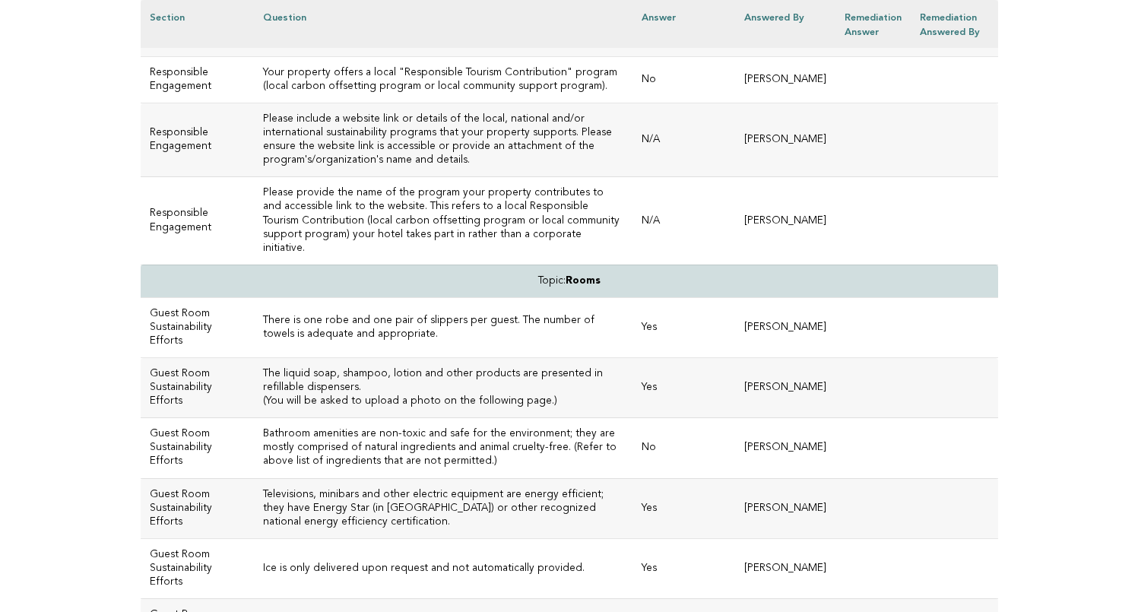
scroll to position [3987, 0]
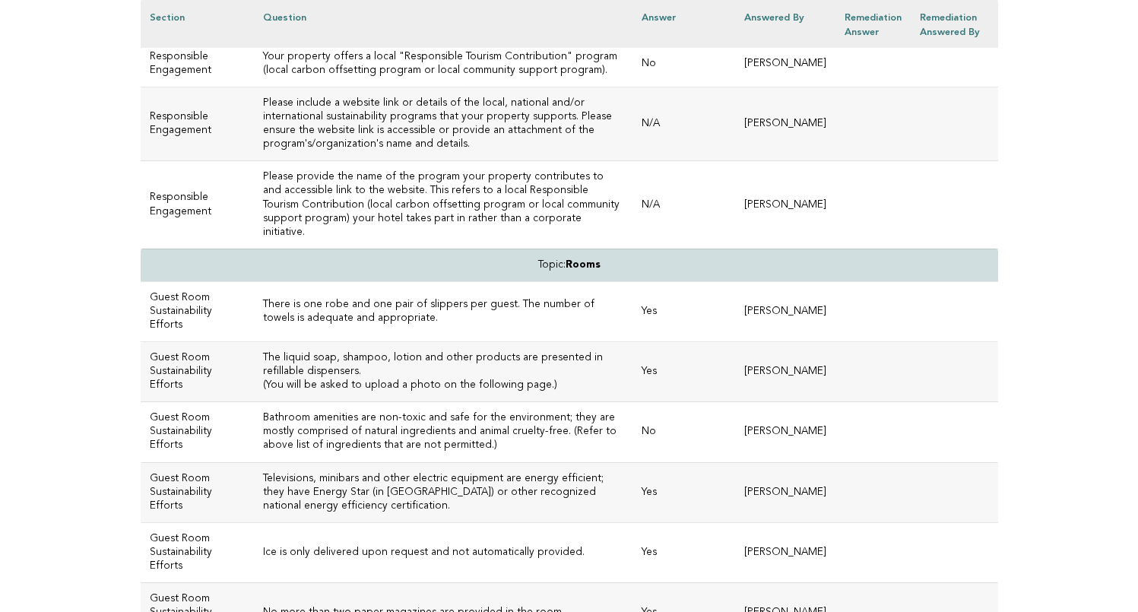
drag, startPoint x: 501, startPoint y: 222, endPoint x: 238, endPoint y: 219, distance: 263.1
copy h3 "Wi-Fi service is available in hotel transportation vehicles."
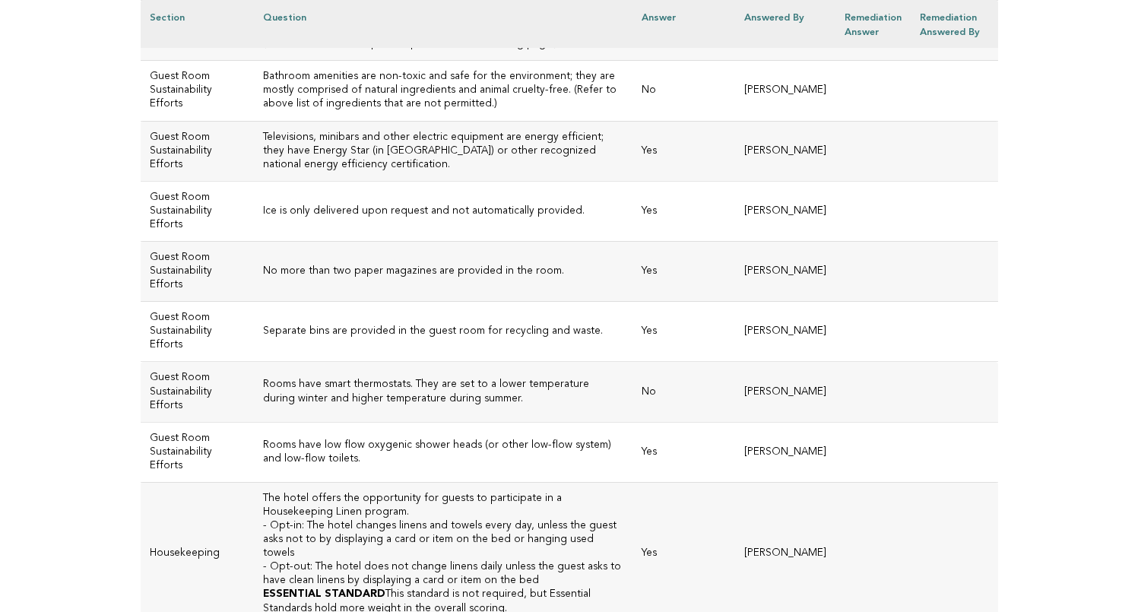
scroll to position [4342, 0]
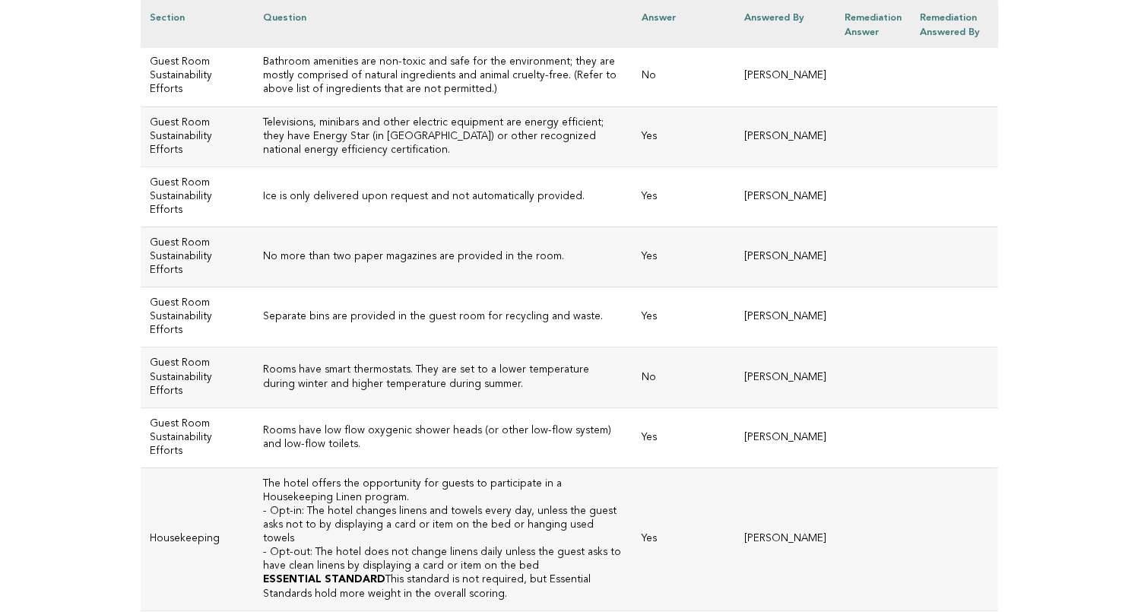
drag, startPoint x: 565, startPoint y: 137, endPoint x: 228, endPoint y: 120, distance: 337.2
drag, startPoint x: 563, startPoint y: 138, endPoint x: 241, endPoint y: 126, distance: 321.8
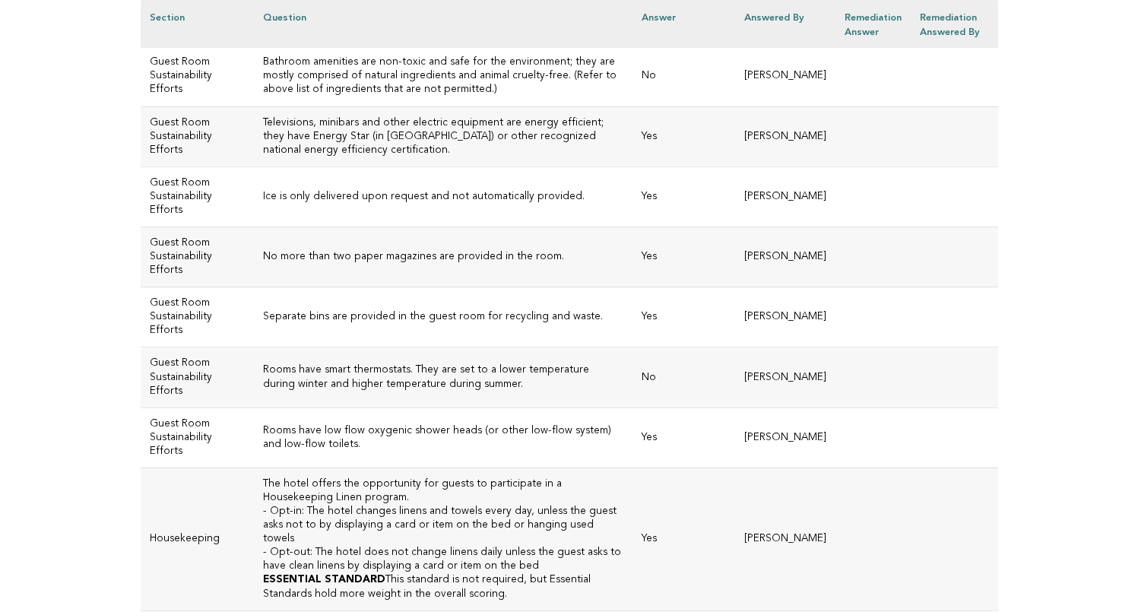
copy h3 "Your property supports local, national or international charitable organization…"
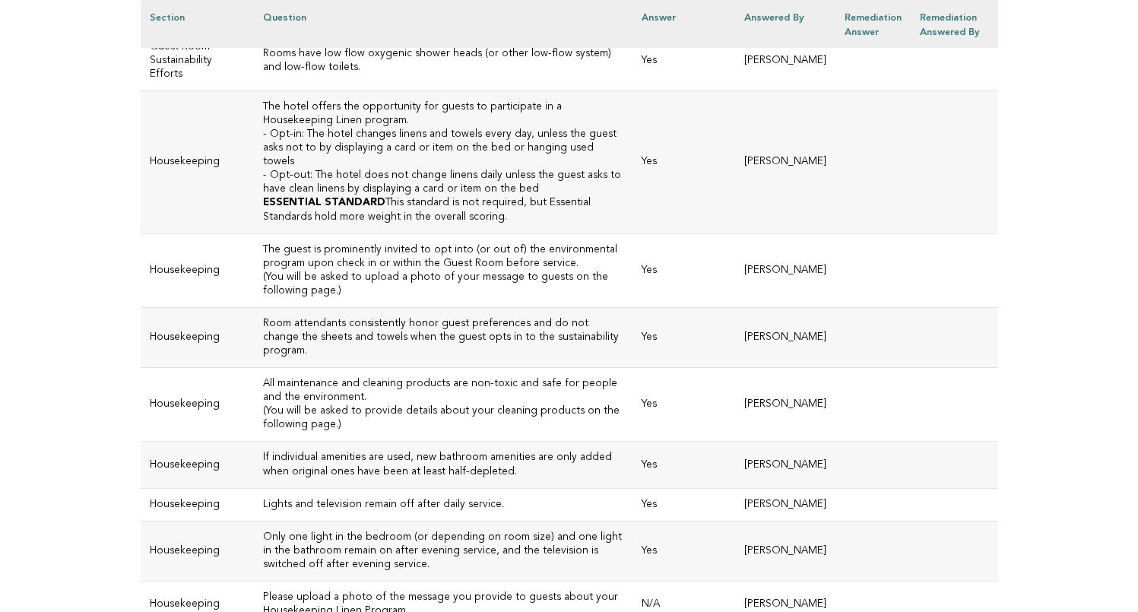
scroll to position [4723, 0]
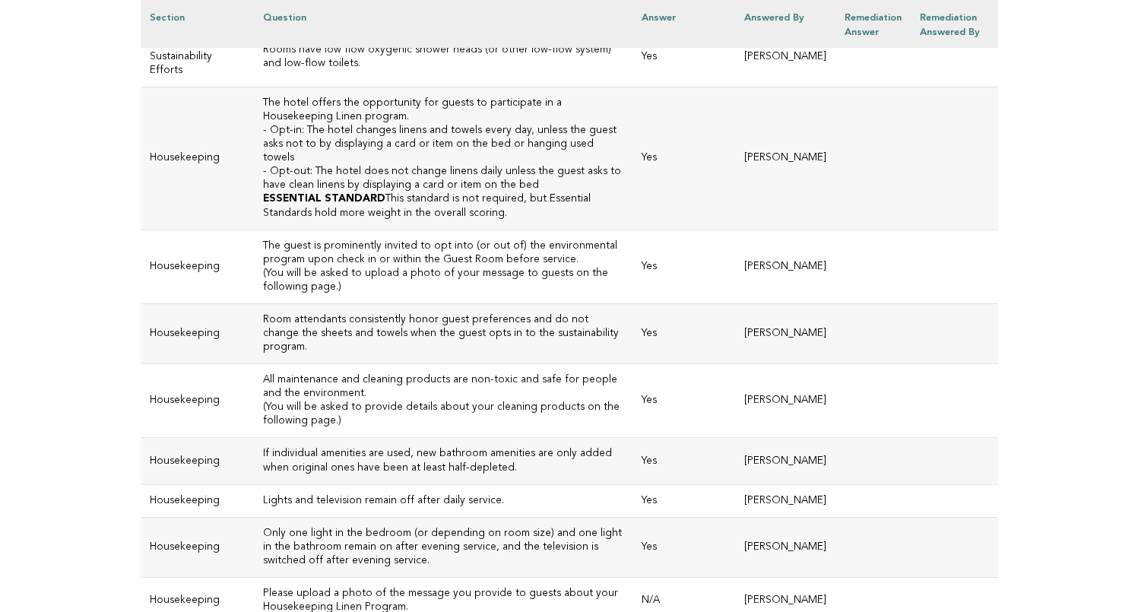
drag, startPoint x: 297, startPoint y: 212, endPoint x: 230, endPoint y: 198, distance: 68.3
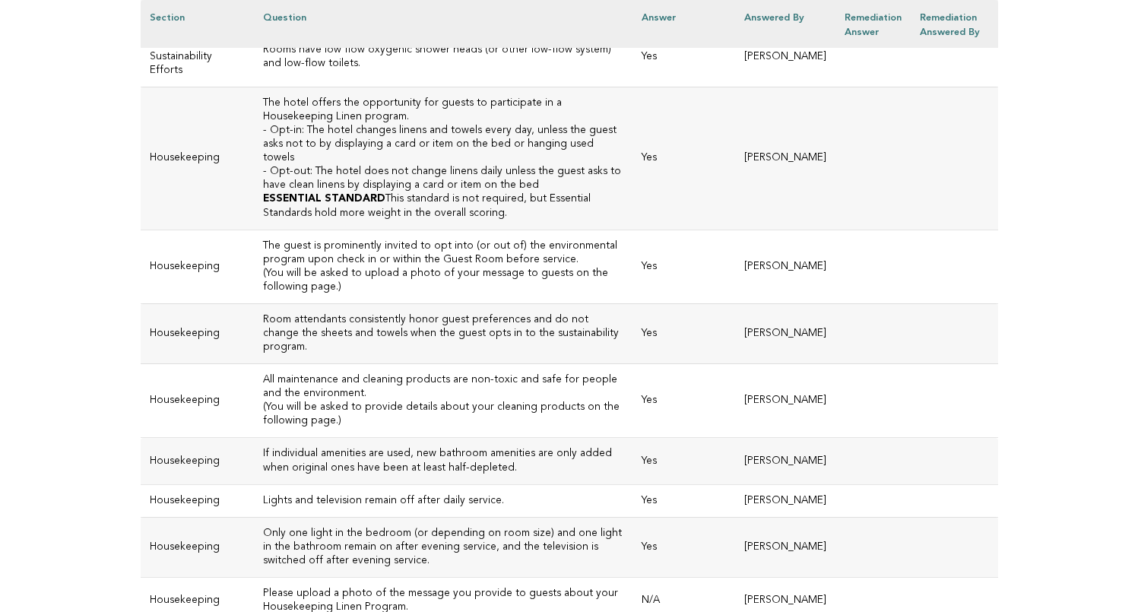
drag, startPoint x: 298, startPoint y: 211, endPoint x: 241, endPoint y: 198, distance: 58.3
copy h3 "The liquid soap, shampoo, lotion and other products are presented in refillable…"
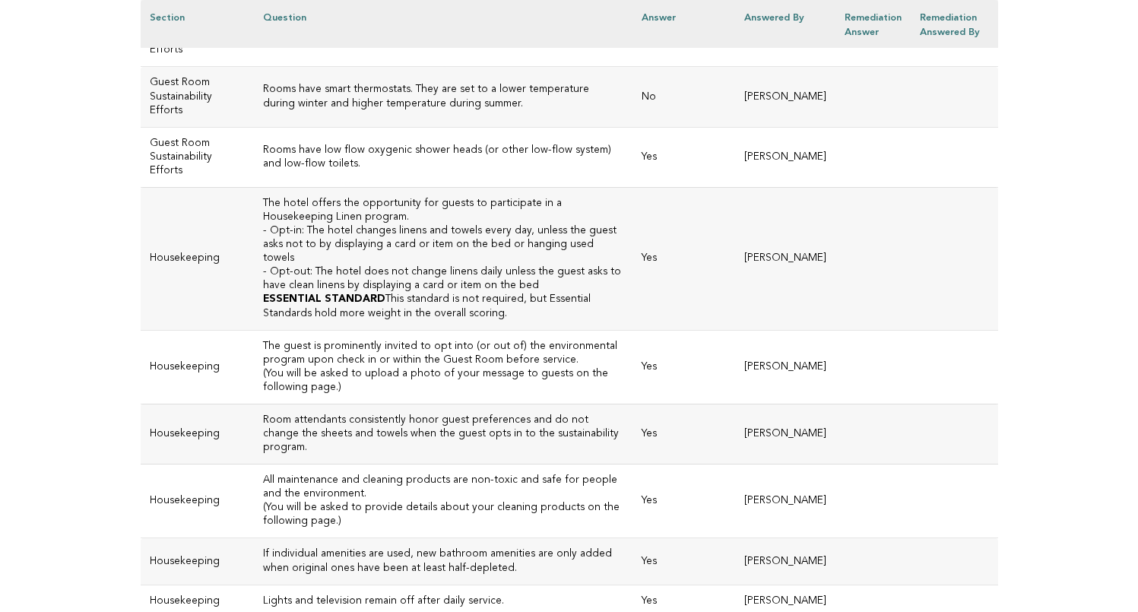
scroll to position [4628, 0]
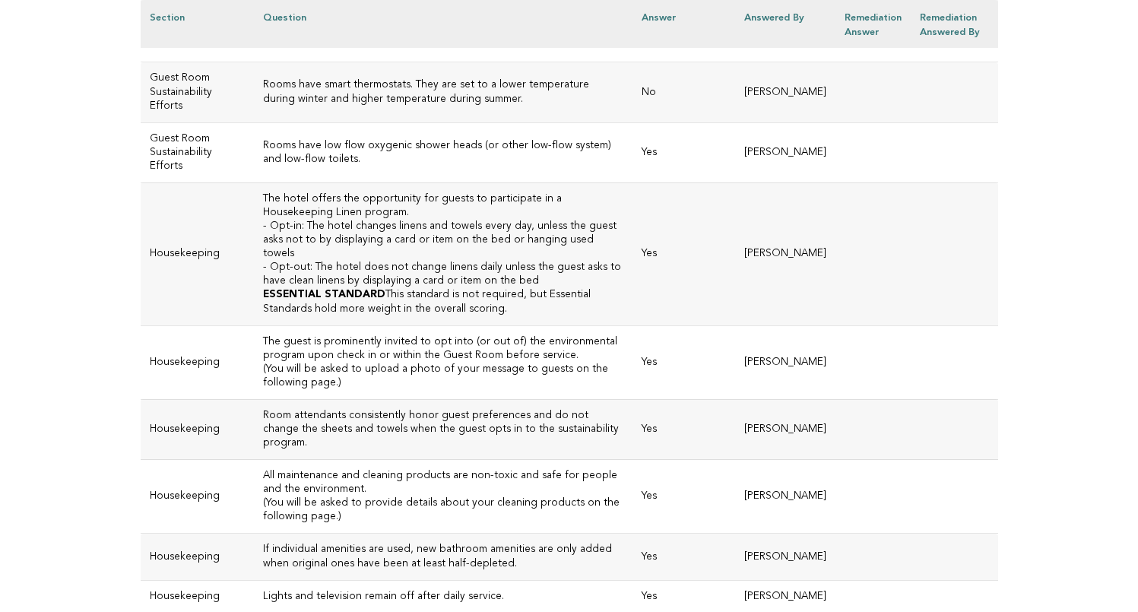
copy h3 "The liquid soap, shampoo, lotion and other products are presented in refillable…"
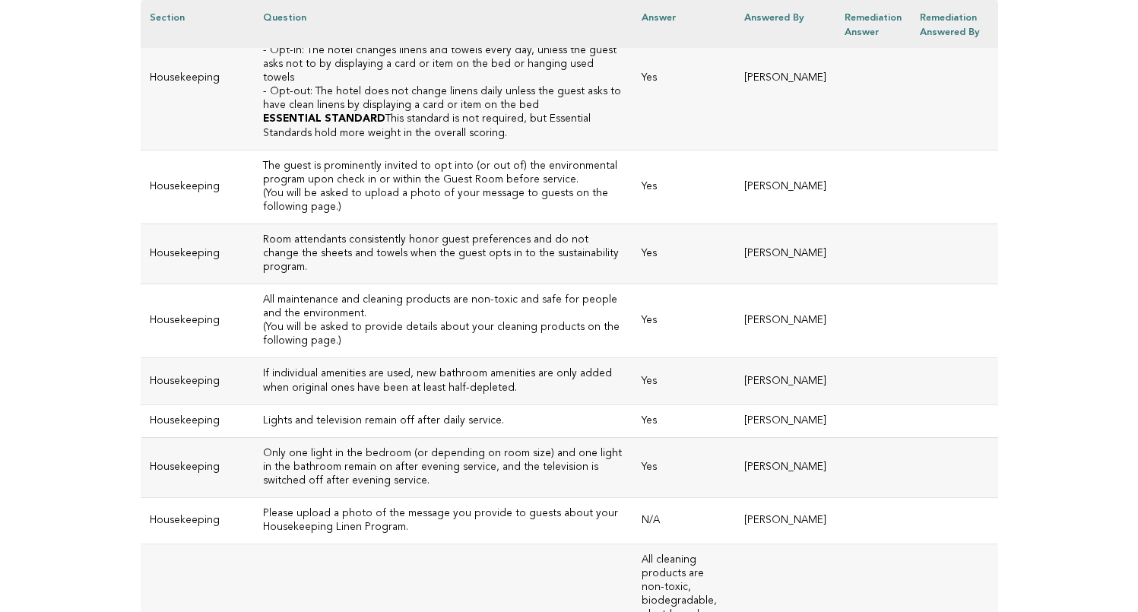
scroll to position [4804, 0]
drag, startPoint x: 500, startPoint y: 189, endPoint x: 243, endPoint y: 175, distance: 257.3
drag, startPoint x: 497, startPoint y: 186, endPoint x: 234, endPoint y: 179, distance: 263.1
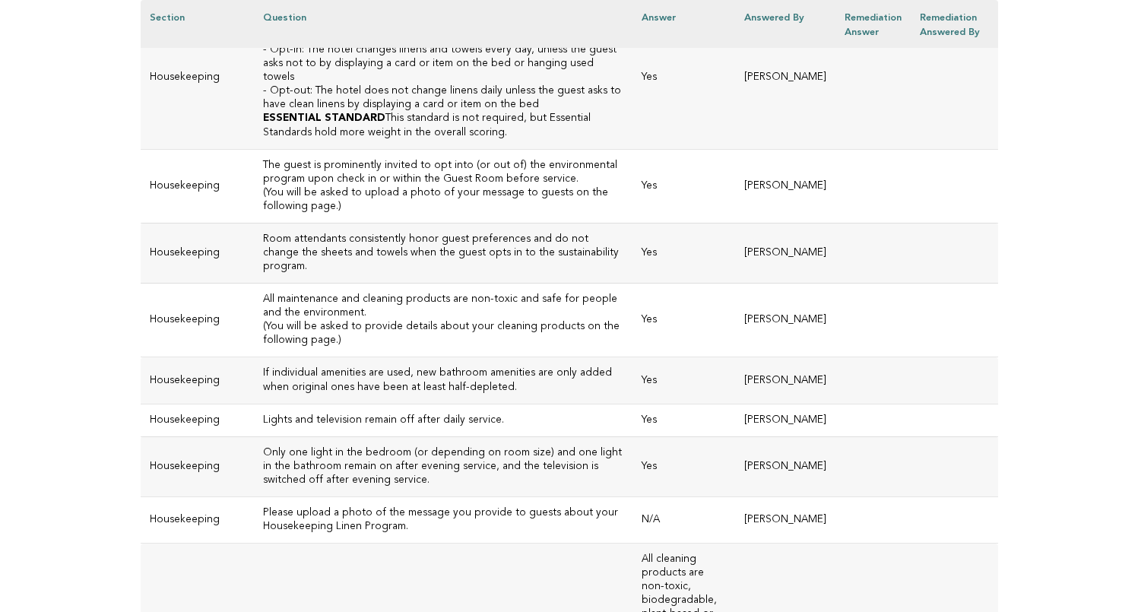
copy h3 "Bathroom amenities are non-toxic and safe for the environment; they are mostly …"
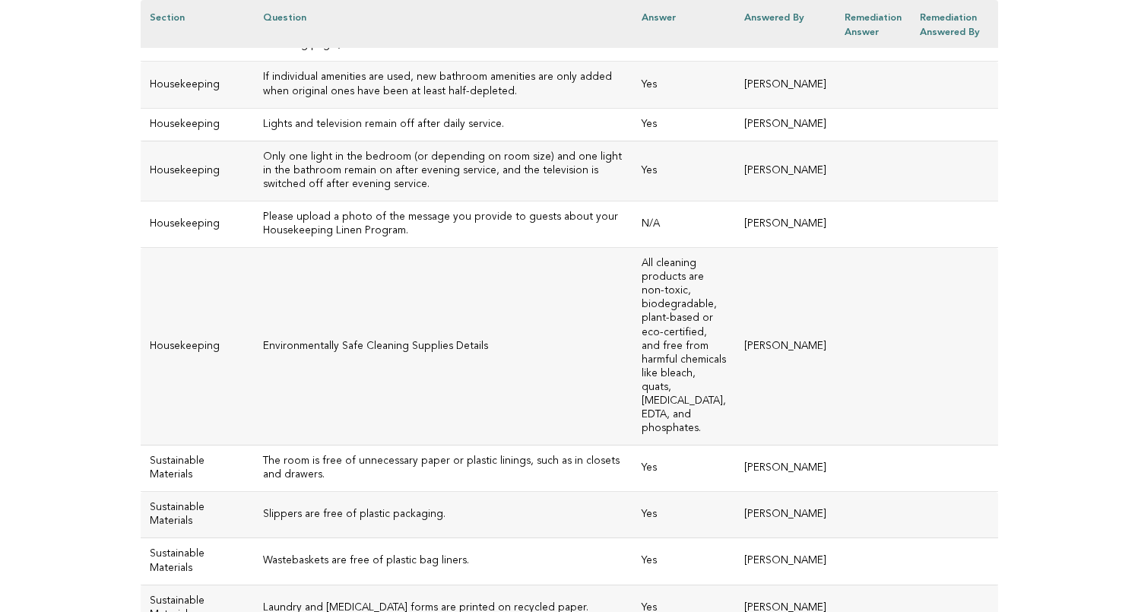
scroll to position [5102, 0]
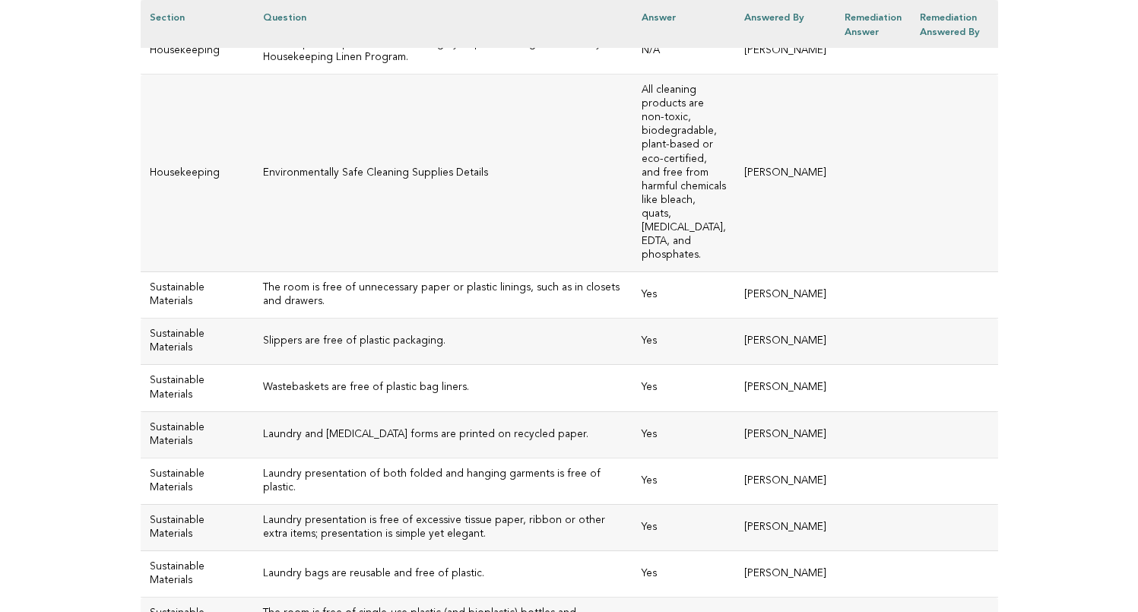
scroll to position [5279, 0]
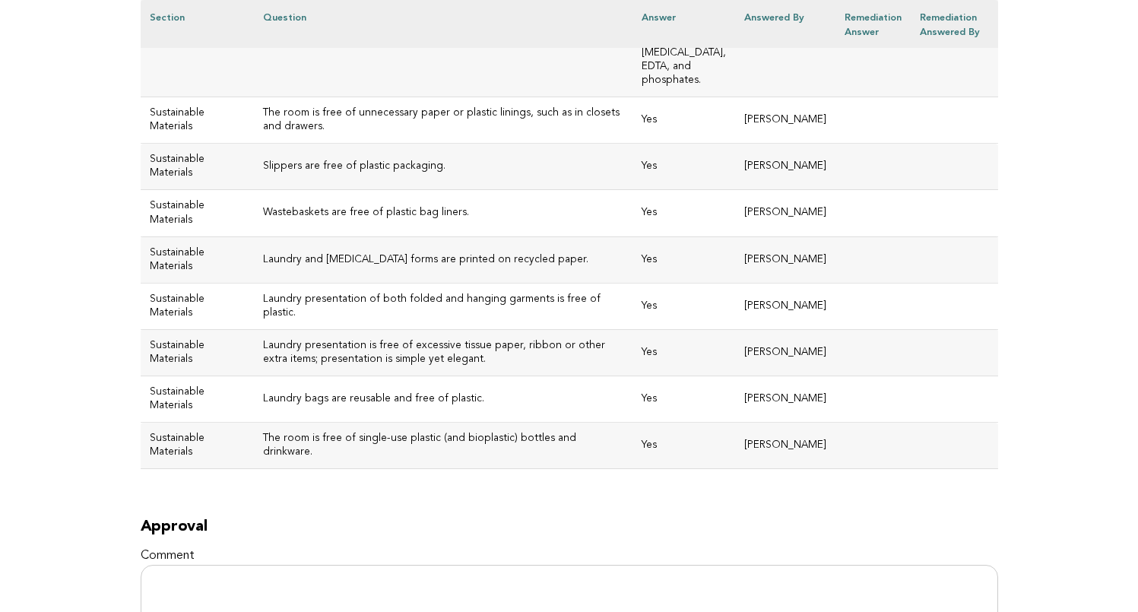
scroll to position [5448, 0]
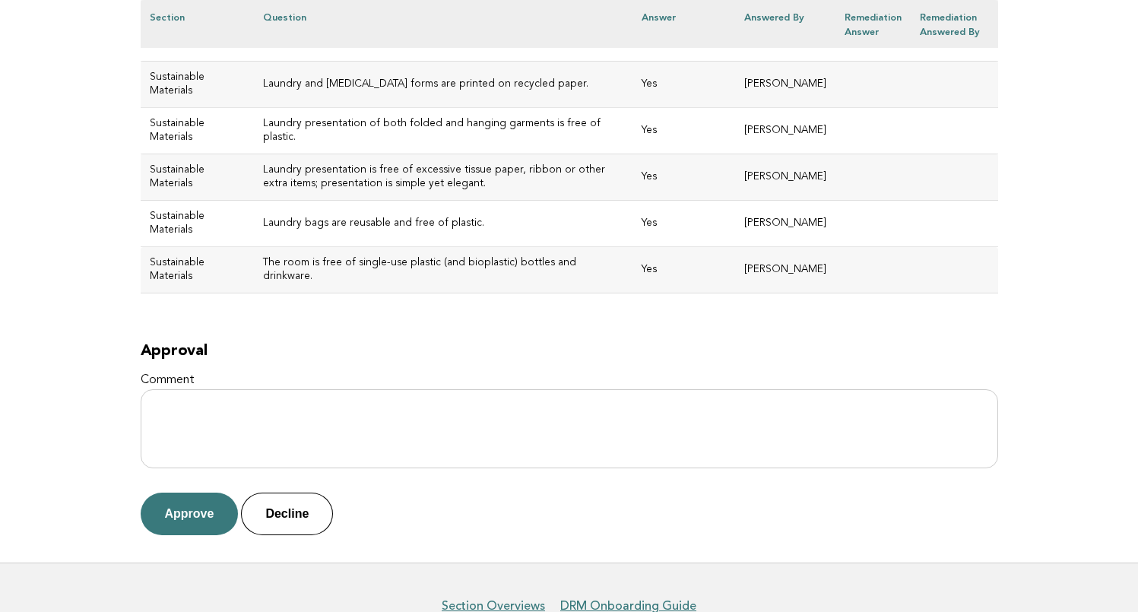
scroll to position [5626, 0]
drag, startPoint x: 308, startPoint y: 252, endPoint x: 237, endPoint y: 237, distance: 72.2
copy h3 "Please upload a photo of the message you provide to guests about your Housekeep…"
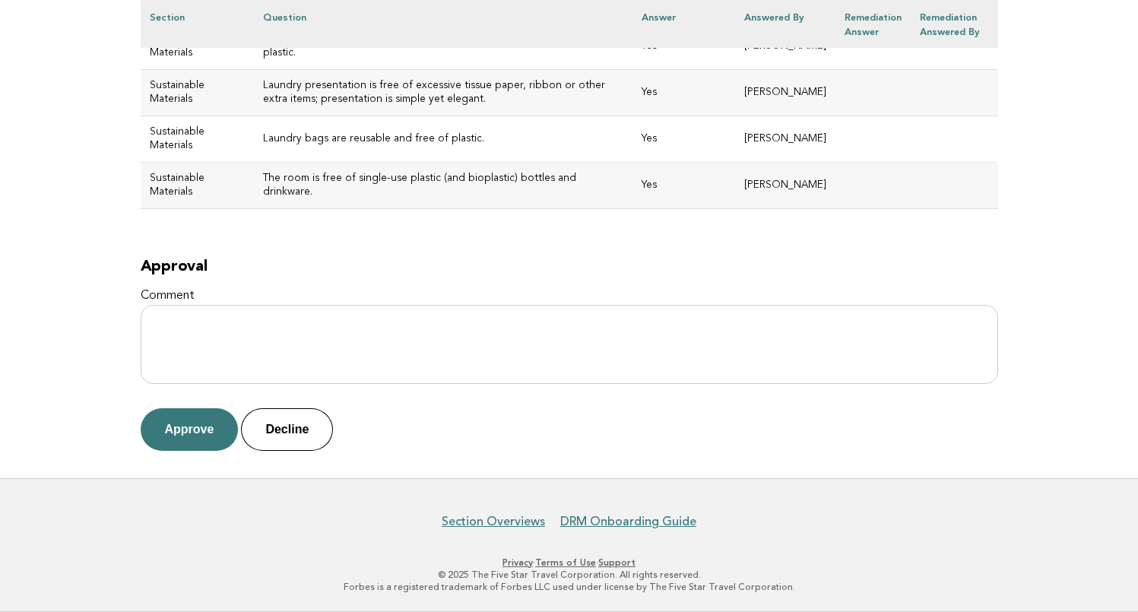
scroll to position [6009, 0]
